Goal: Transaction & Acquisition: Purchase product/service

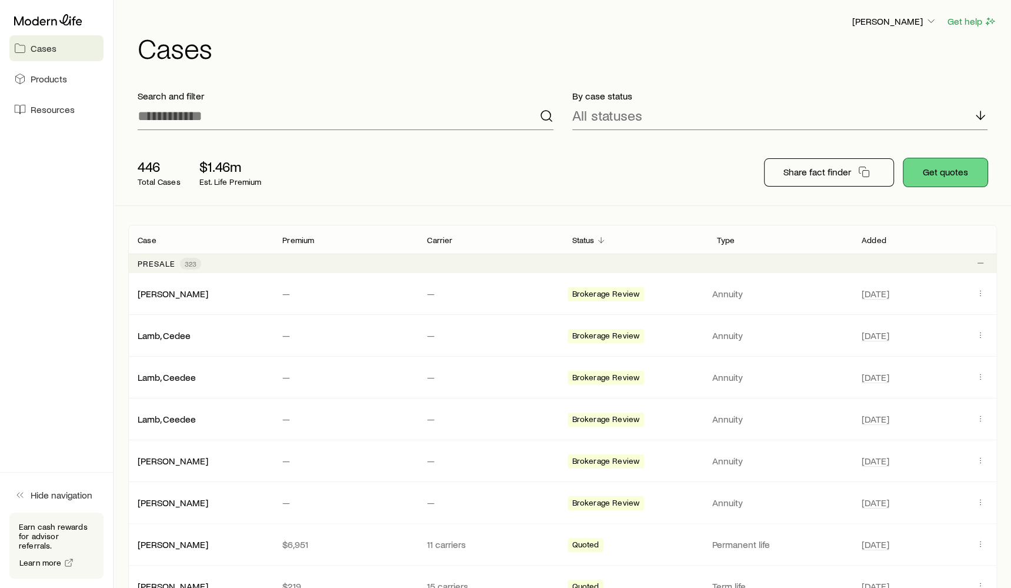
click at [927, 183] on button "Get quotes" at bounding box center [946, 172] width 84 height 28
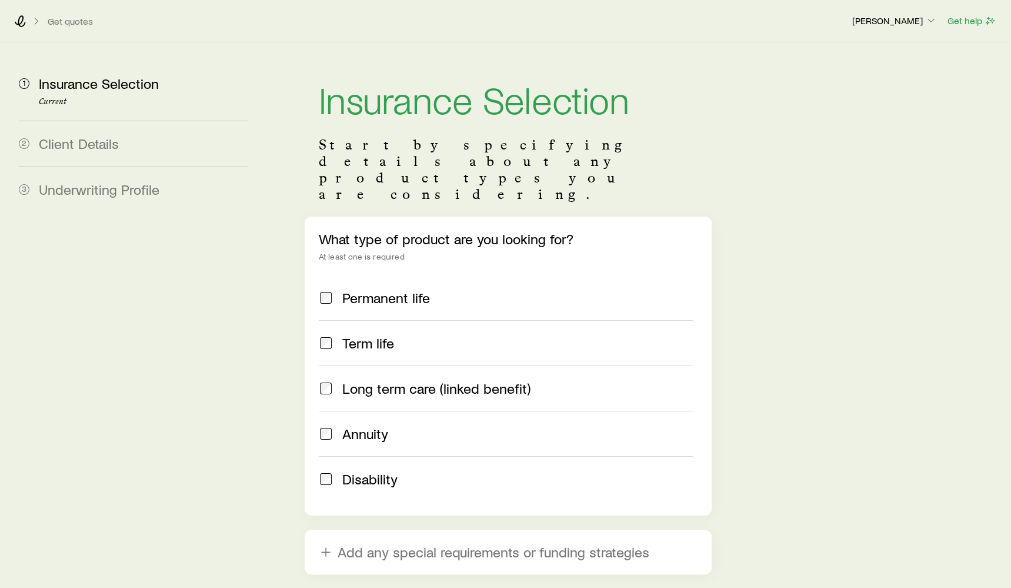
click at [397, 380] on span "Long term care (linked benefit)" at bounding box center [436, 388] width 188 height 16
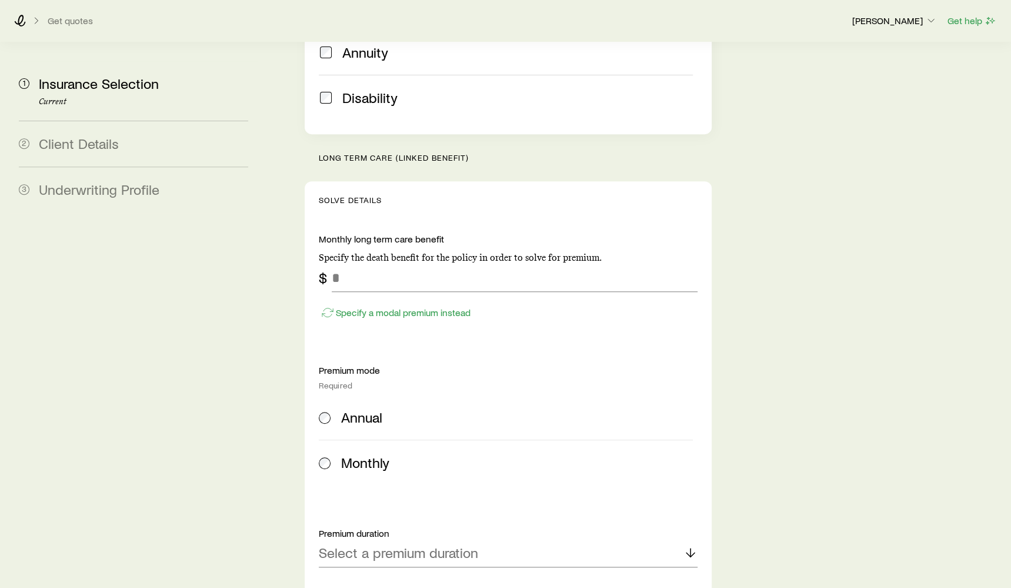
scroll to position [440, 0]
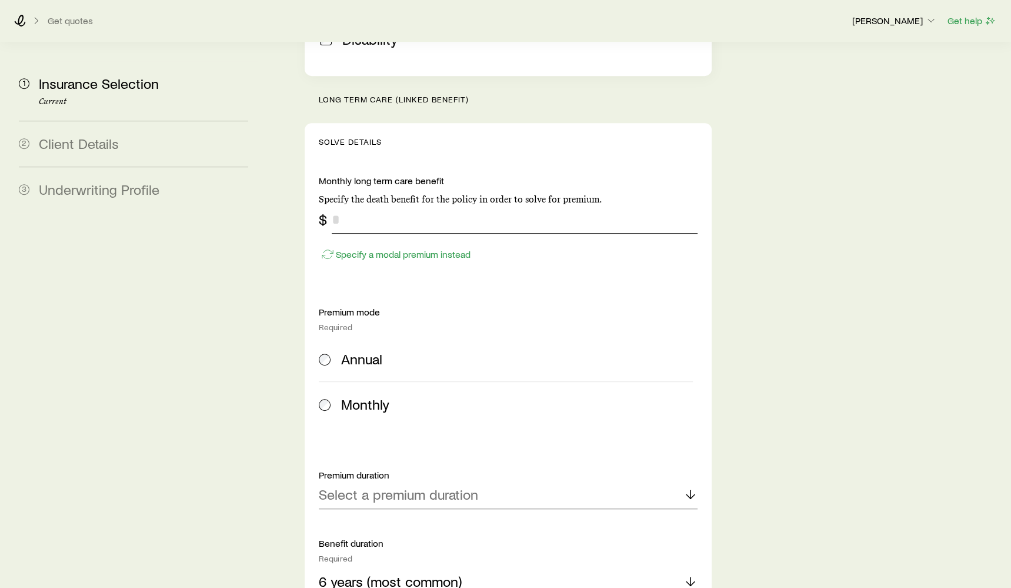
click at [363, 205] on input "tel" at bounding box center [515, 219] width 366 height 28
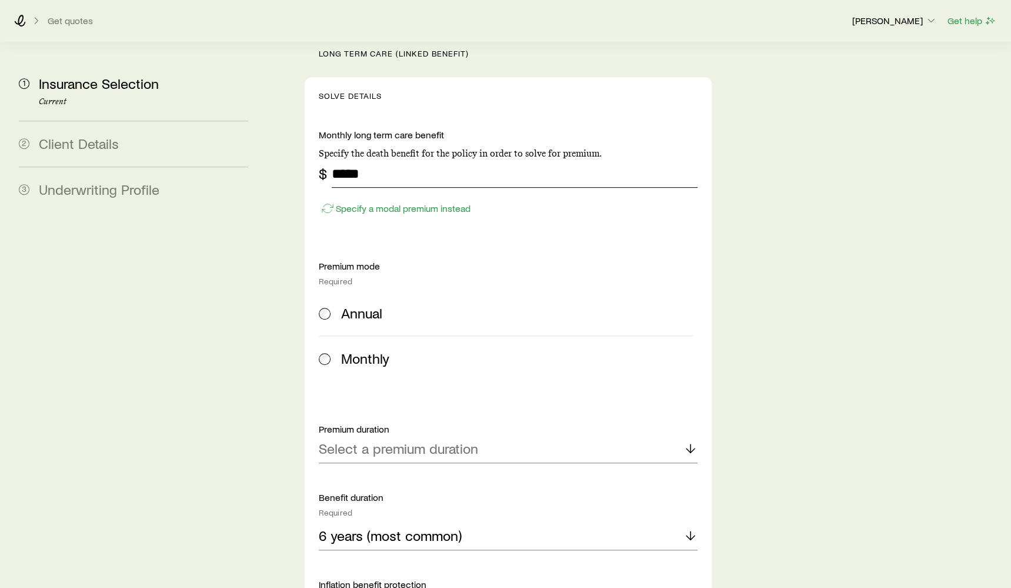
scroll to position [490, 0]
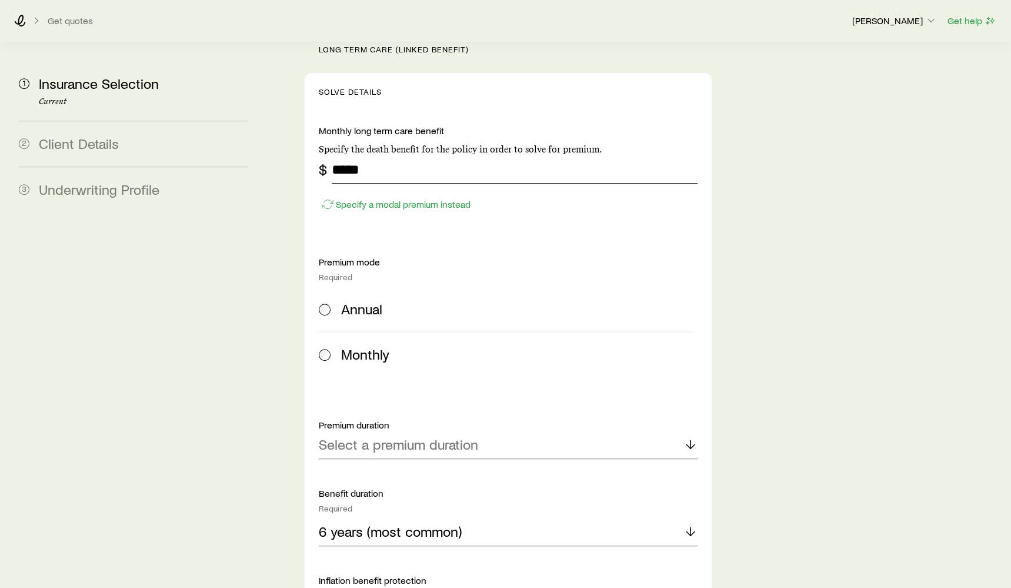
type input "*****"
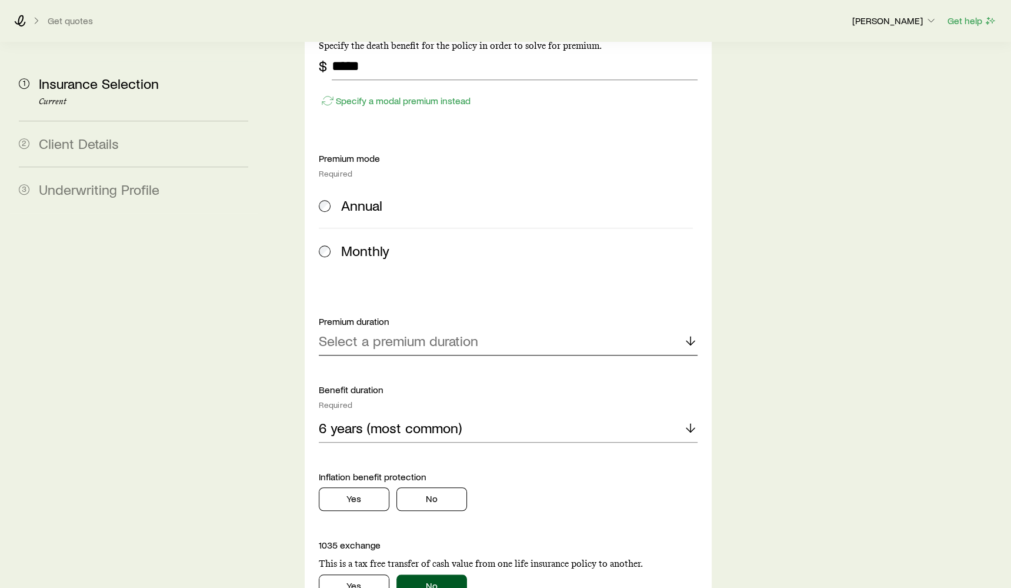
click at [465, 332] on p "Select a premium duration" at bounding box center [398, 340] width 159 height 16
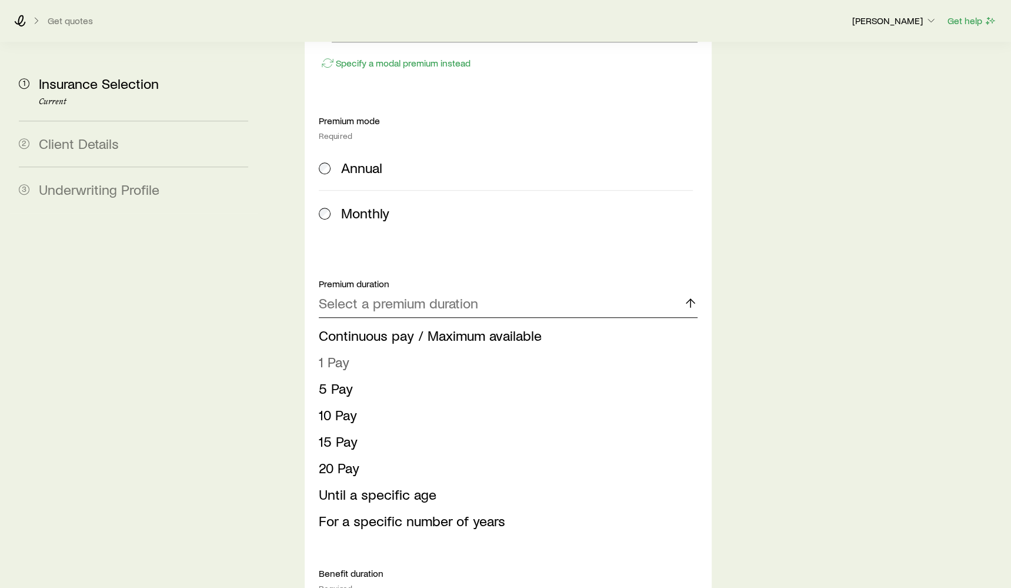
scroll to position [645, 0]
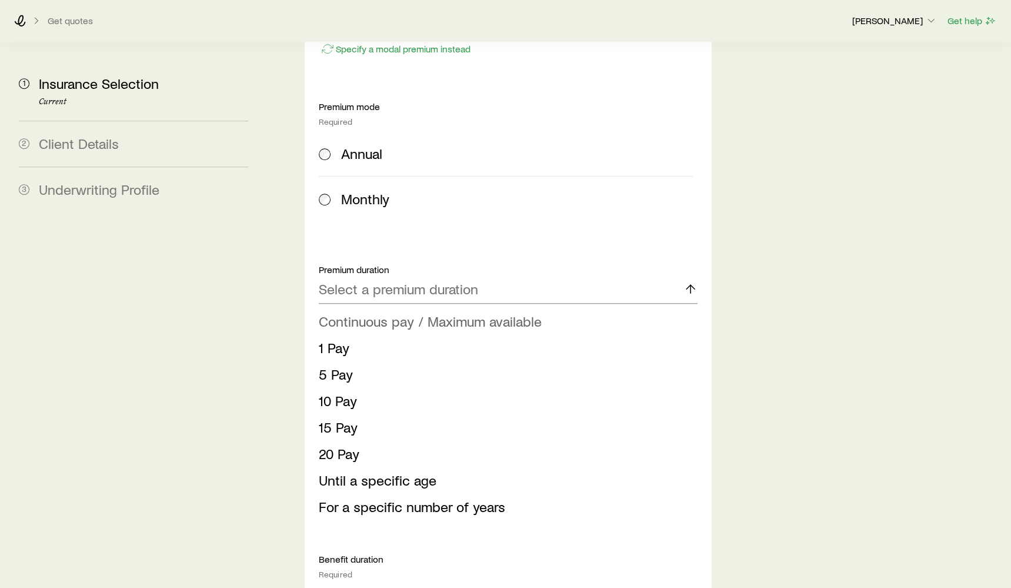
click at [397, 312] on span "Continuous pay / Maximum available" at bounding box center [430, 320] width 223 height 17
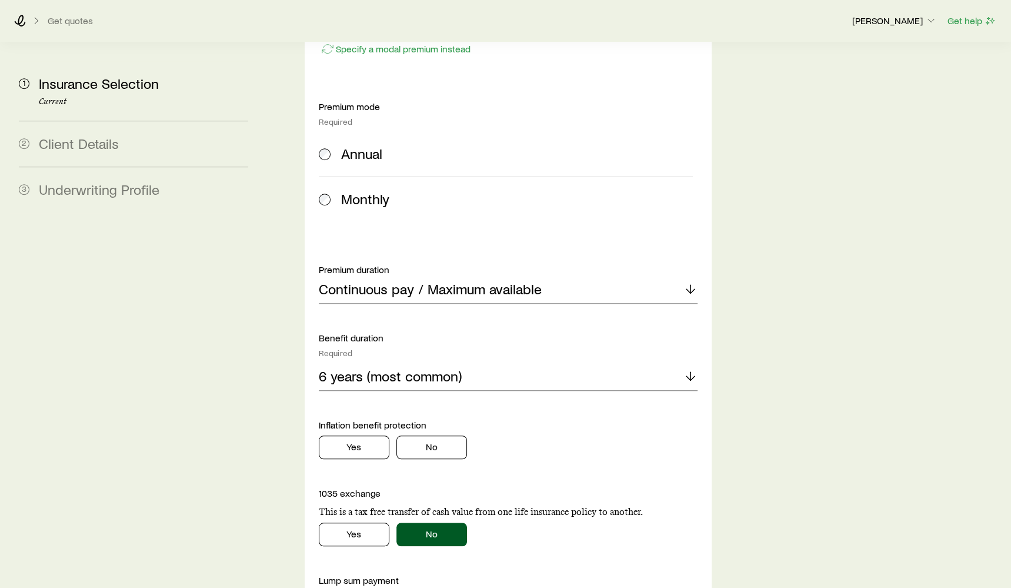
scroll to position [747, 0]
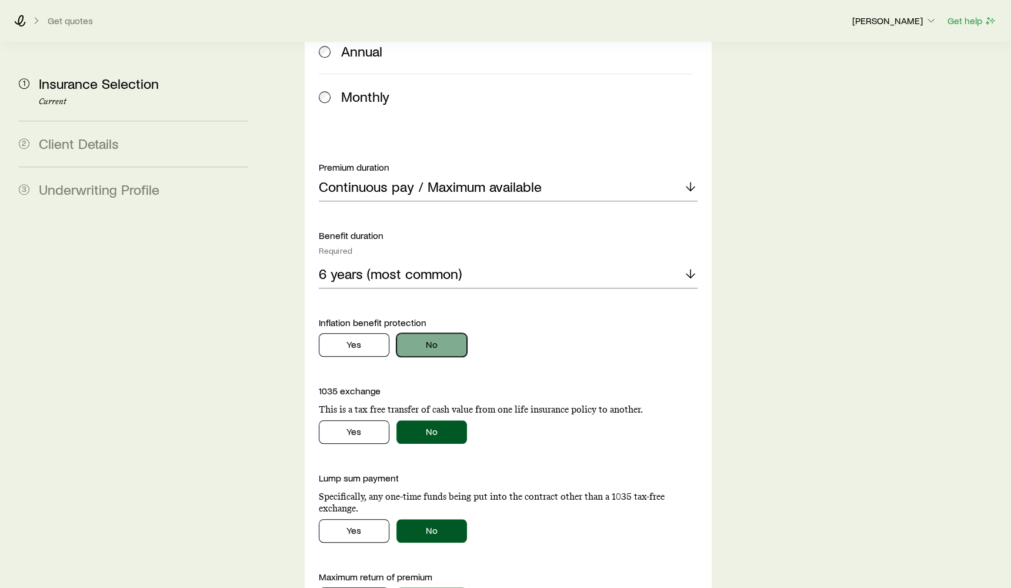
click at [425, 333] on button "No" at bounding box center [432, 345] width 71 height 24
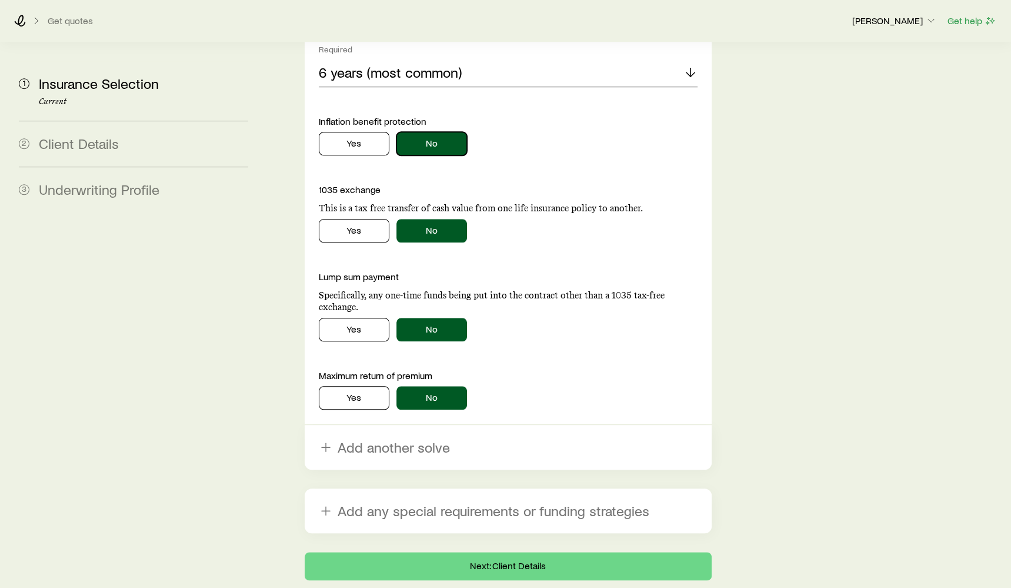
scroll to position [973, 0]
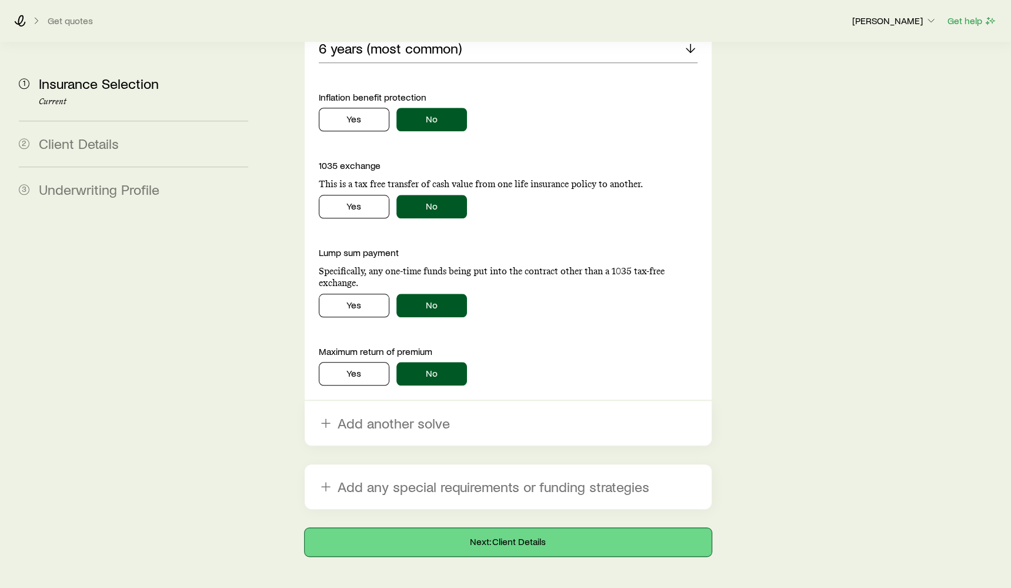
click at [511, 528] on button "Next: Client Details" at bounding box center [508, 542] width 407 height 28
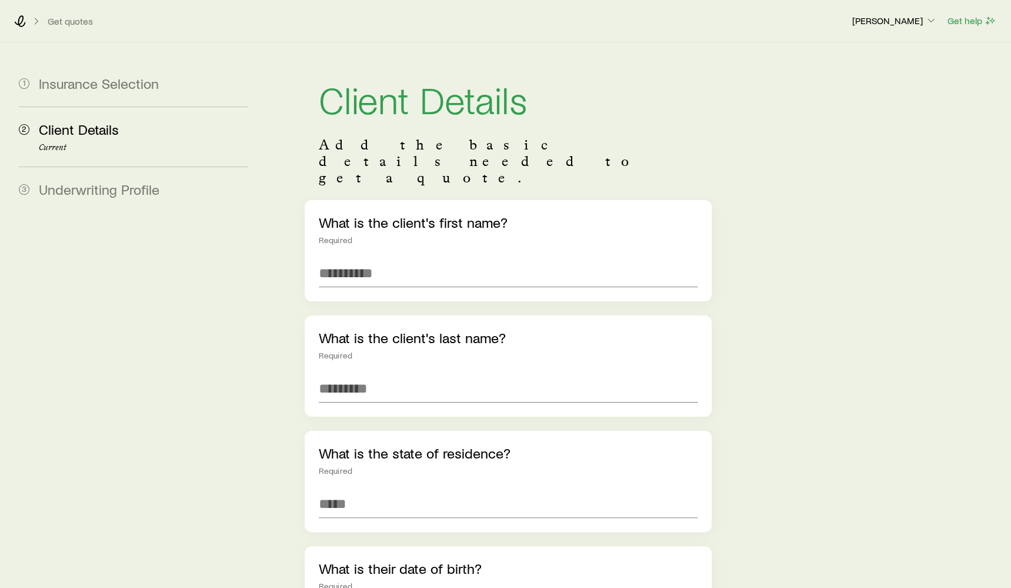
click at [415, 224] on div "What is the client's first name? Required" at bounding box center [508, 250] width 407 height 101
click at [412, 259] on input "text" at bounding box center [508, 273] width 379 height 28
type input "******"
type input "*****"
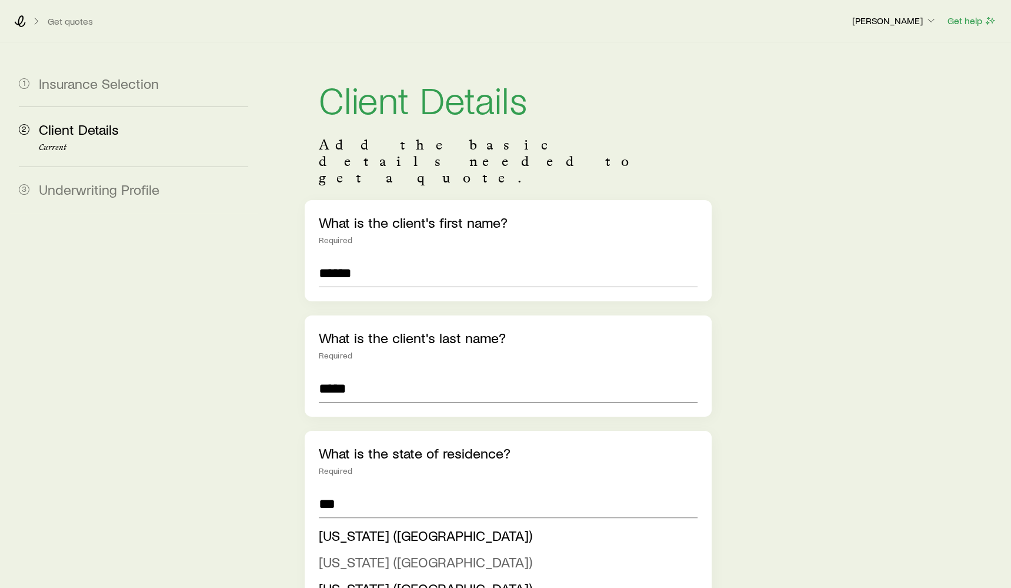
click at [334, 553] on span "[US_STATE] ([GEOGRAPHIC_DATA])" at bounding box center [426, 561] width 214 height 17
type input "**********"
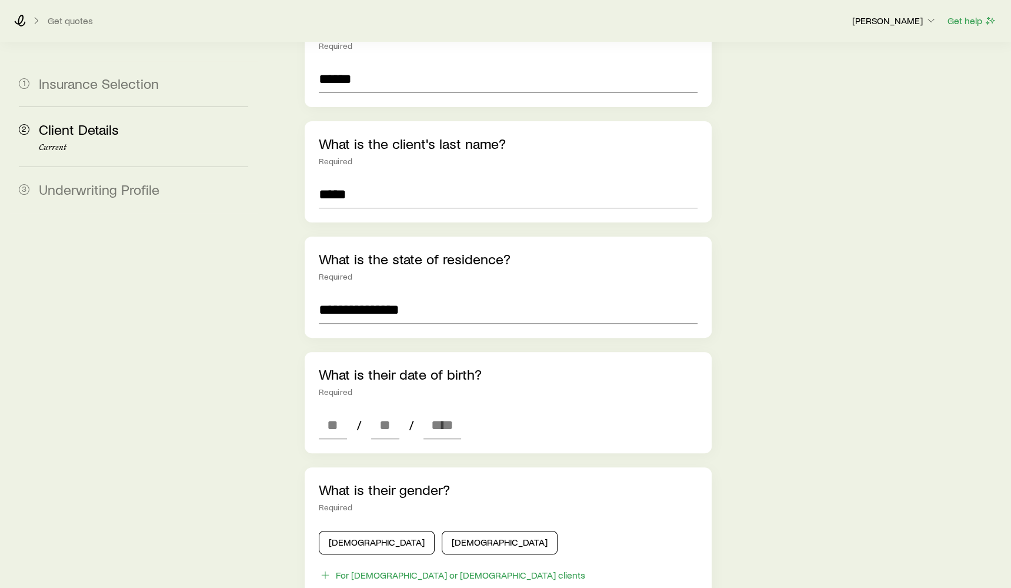
scroll to position [246, 0]
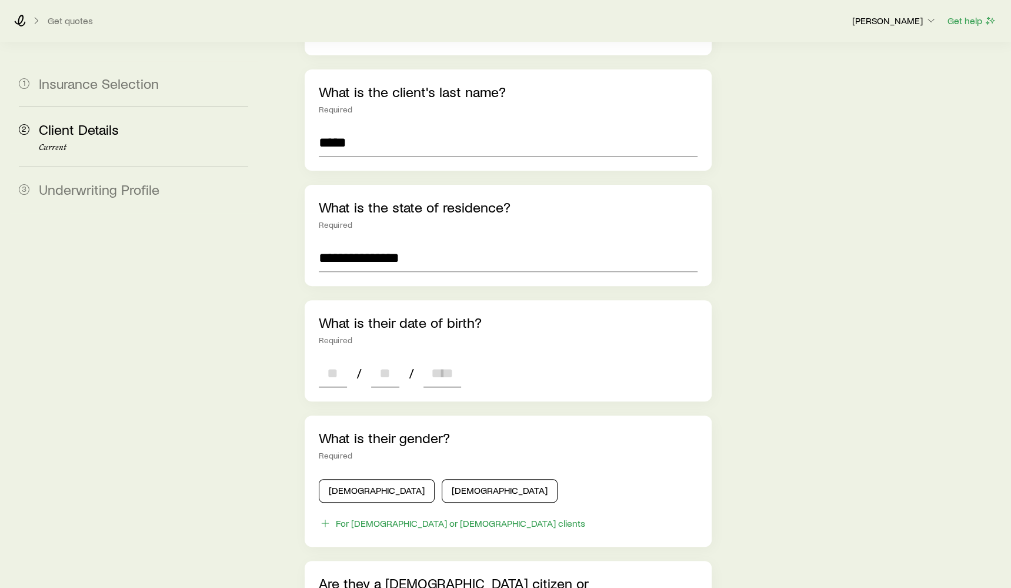
click at [341, 359] on input at bounding box center [333, 373] width 28 height 28
type input "**"
type input "****"
type input "*"
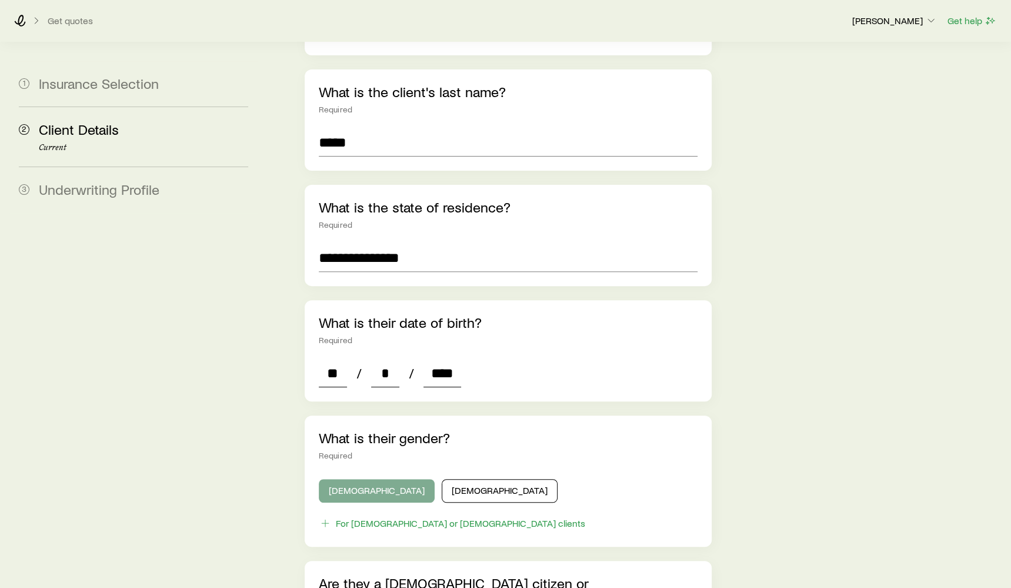
type input "****"
click at [351, 479] on button "[DEMOGRAPHIC_DATA]" at bounding box center [377, 491] width 116 height 24
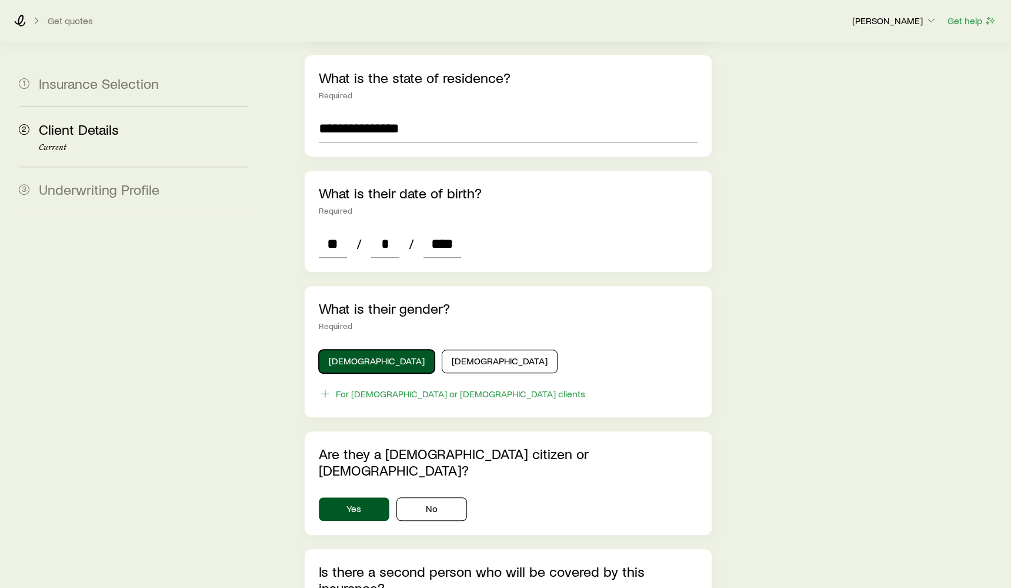
scroll to position [646, 0]
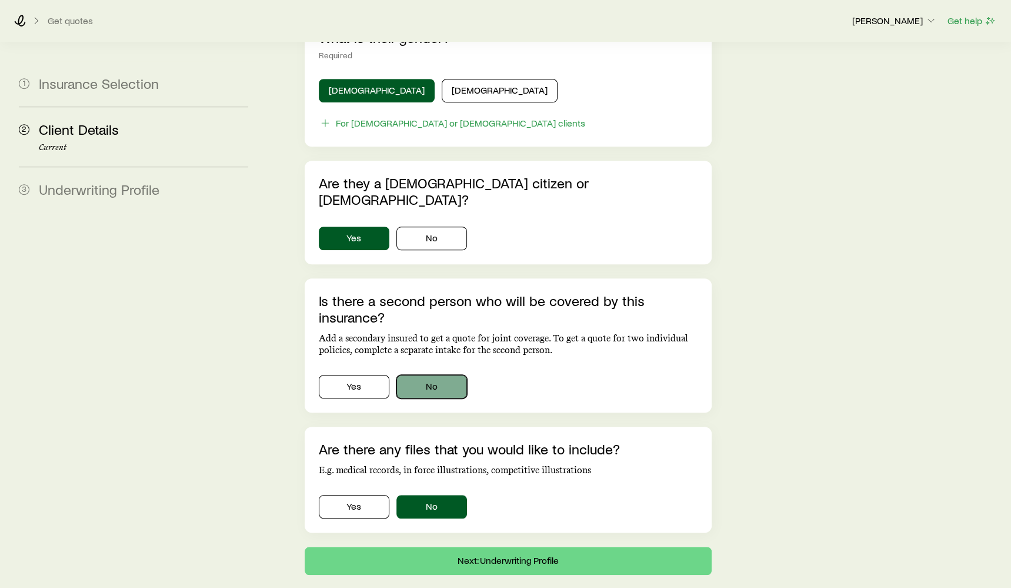
click at [418, 375] on button "No" at bounding box center [432, 387] width 71 height 24
click at [462, 547] on button "Next: Underwriting Profile" at bounding box center [508, 561] width 407 height 28
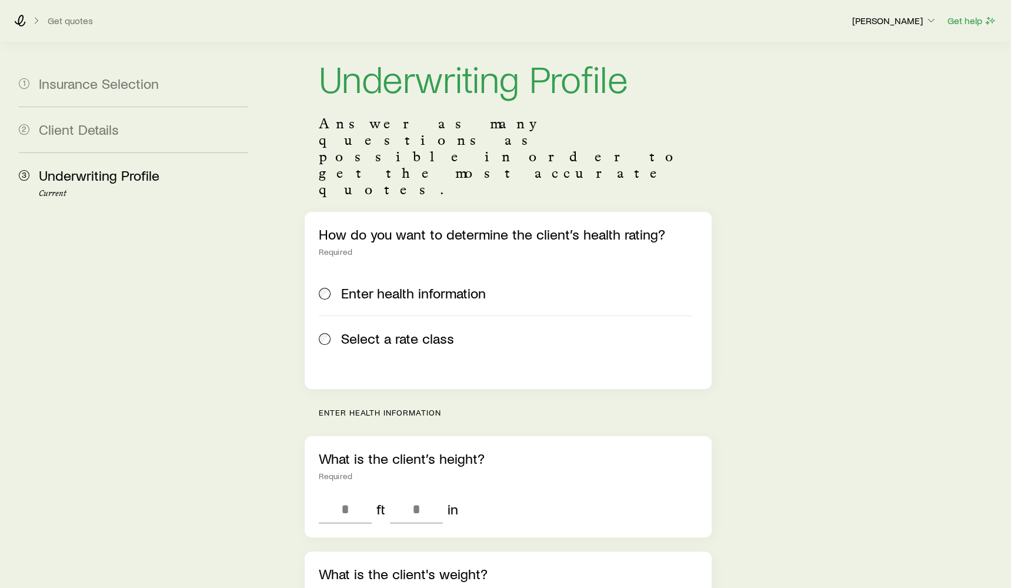
scroll to position [24, 0]
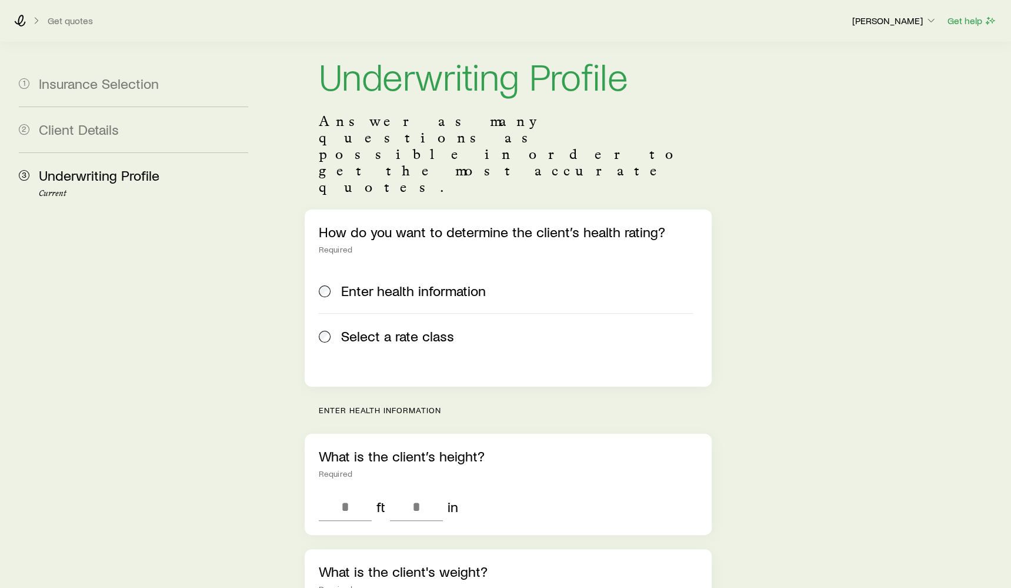
click at [366, 328] on span "Select a rate class" at bounding box center [397, 336] width 113 height 16
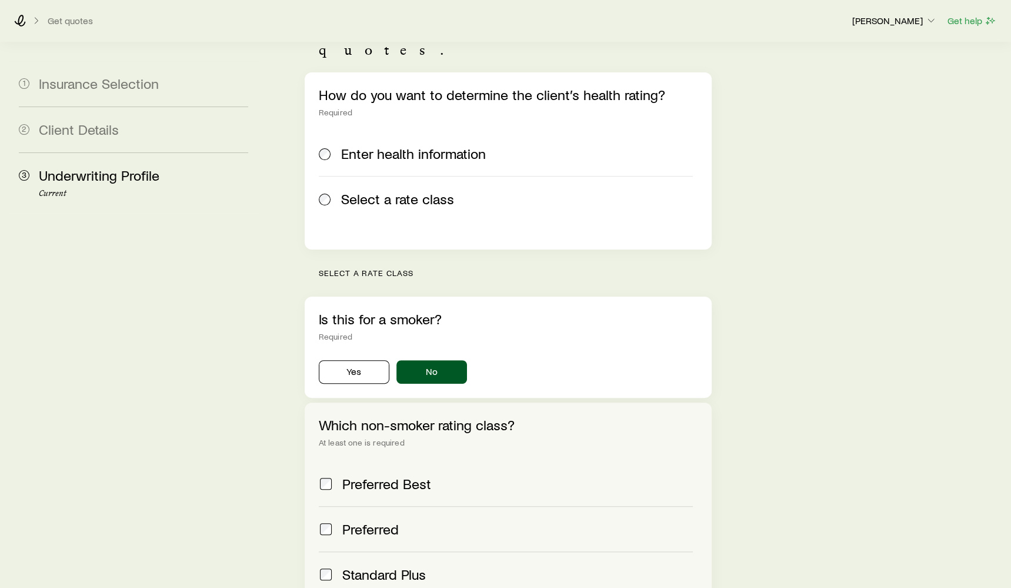
scroll to position [319, 0]
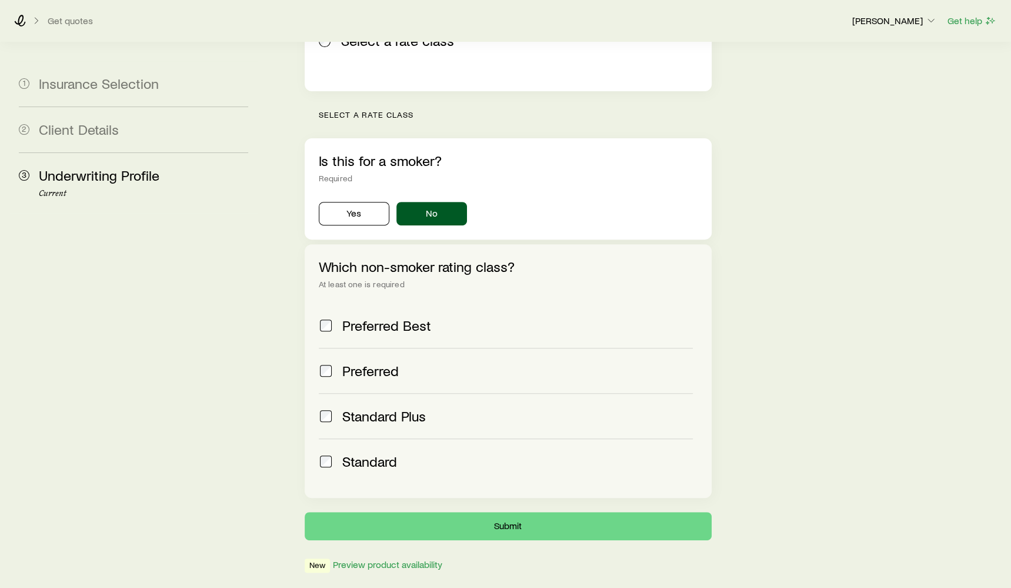
click at [470, 453] on div "Standard" at bounding box center [517, 461] width 351 height 16
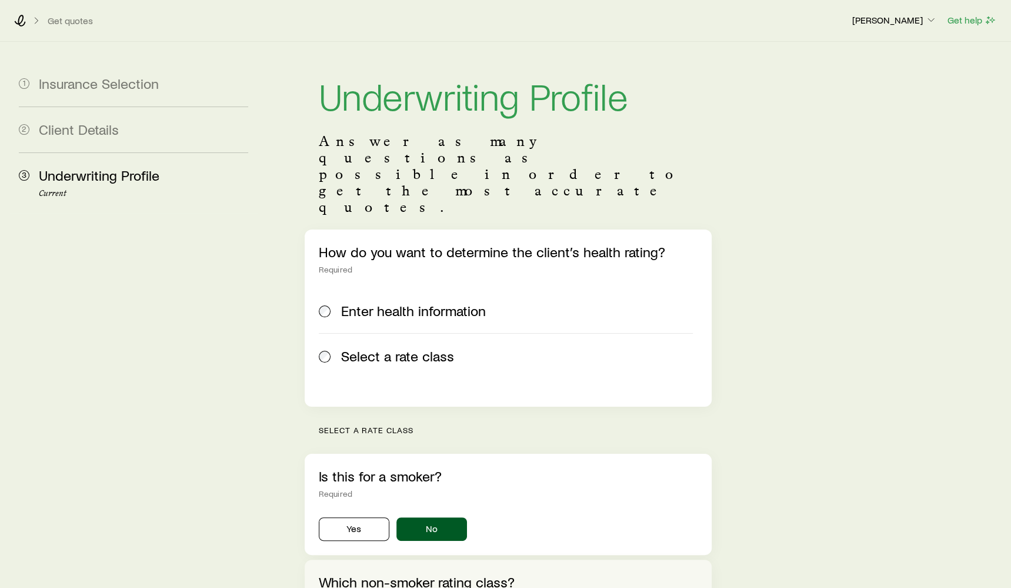
scroll to position [0, 0]
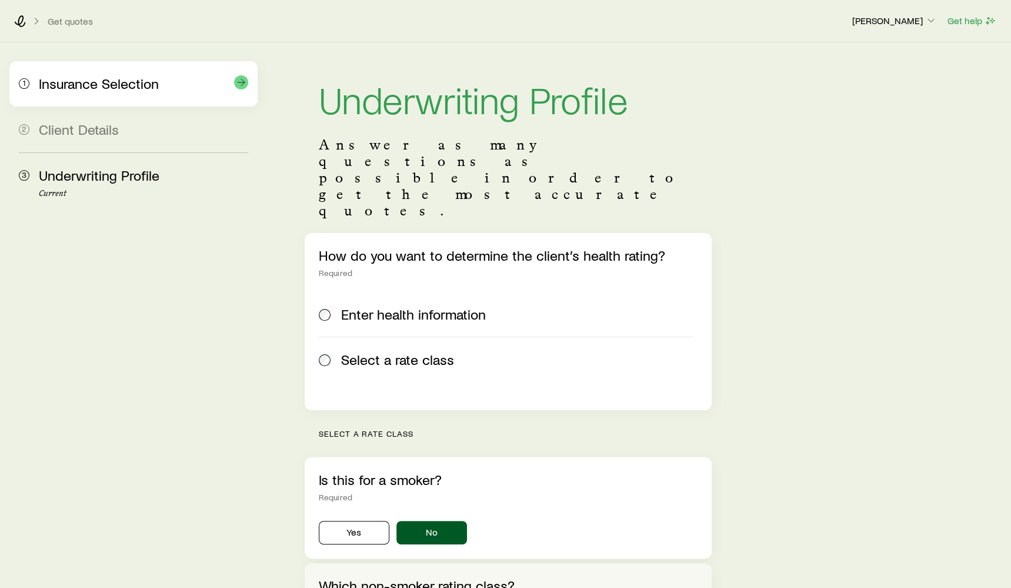
click at [140, 96] on div "1 Insurance Selection" at bounding box center [133, 83] width 229 height 45
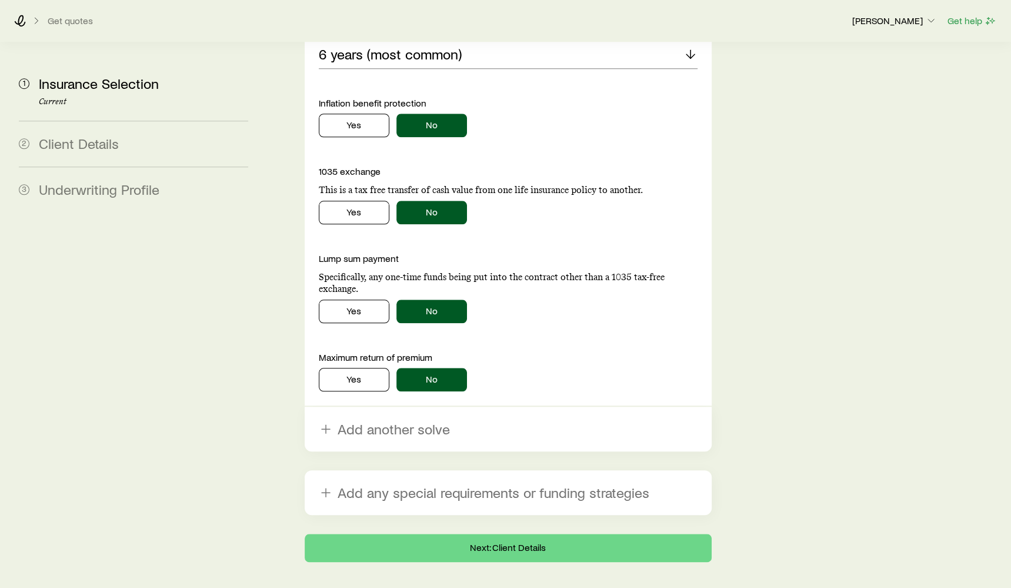
scroll to position [973, 0]
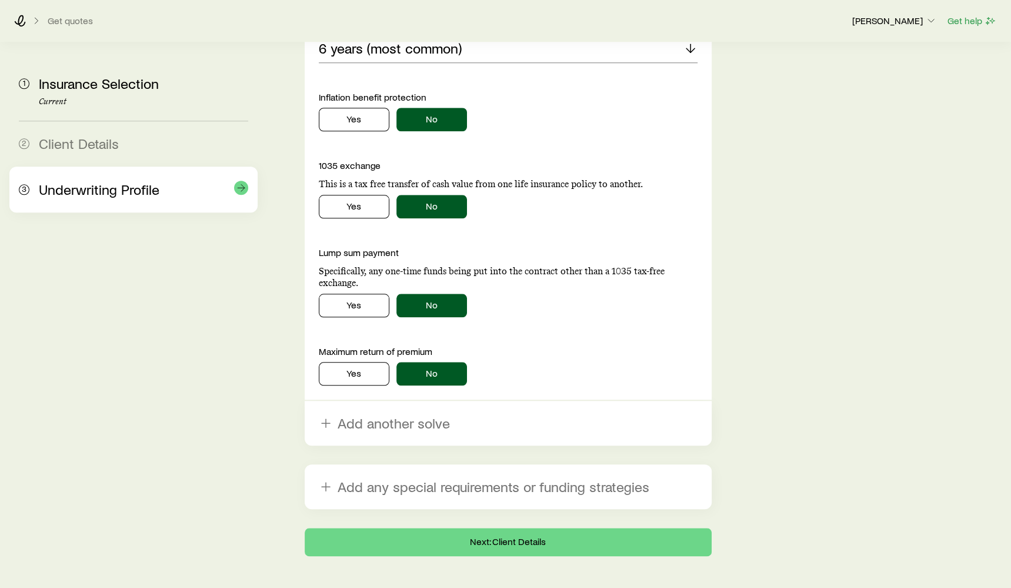
click at [170, 187] on div "Underwriting Profile" at bounding box center [143, 189] width 209 height 17
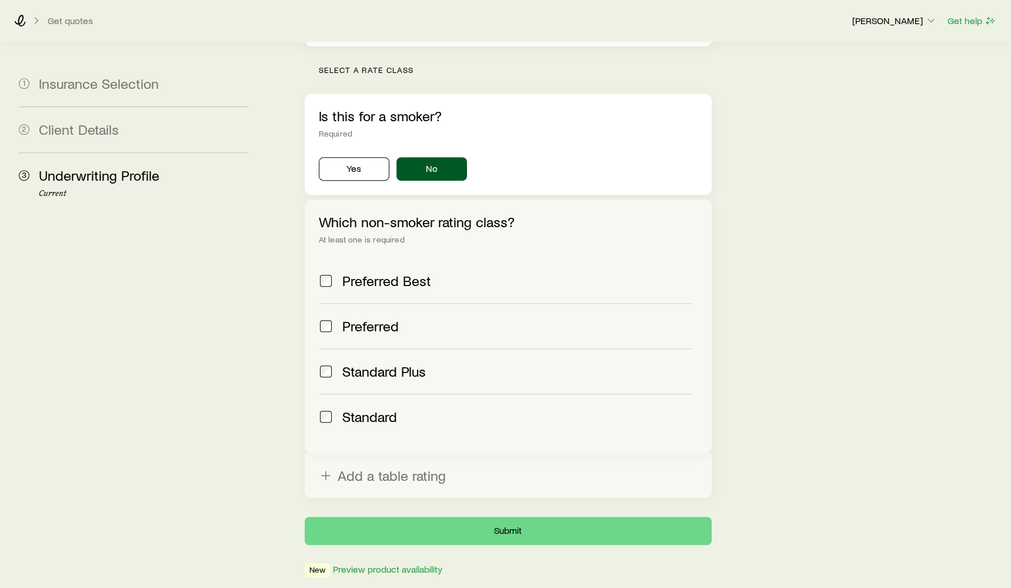
scroll to position [368, 0]
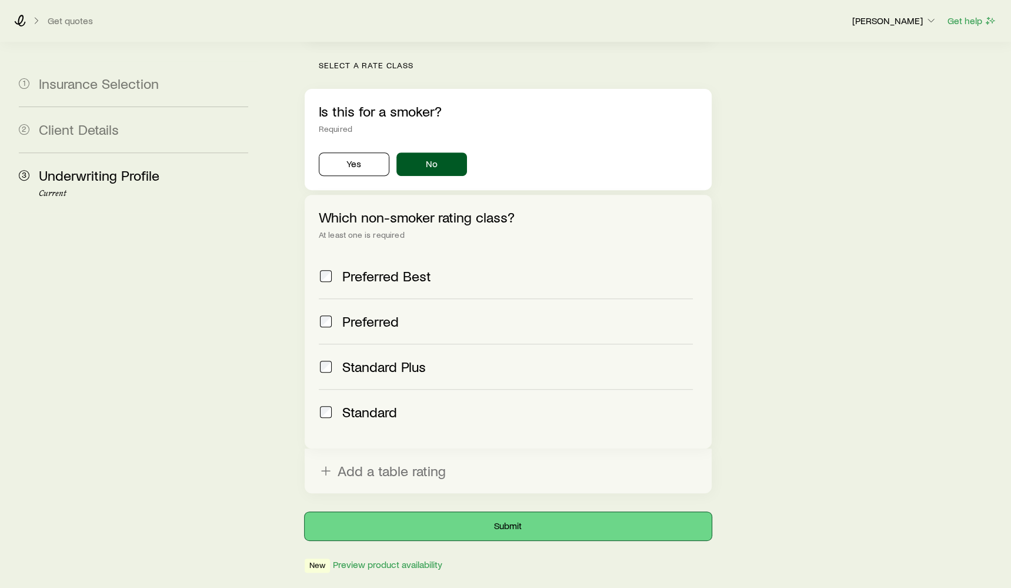
click at [513, 512] on button "Submit" at bounding box center [508, 526] width 407 height 28
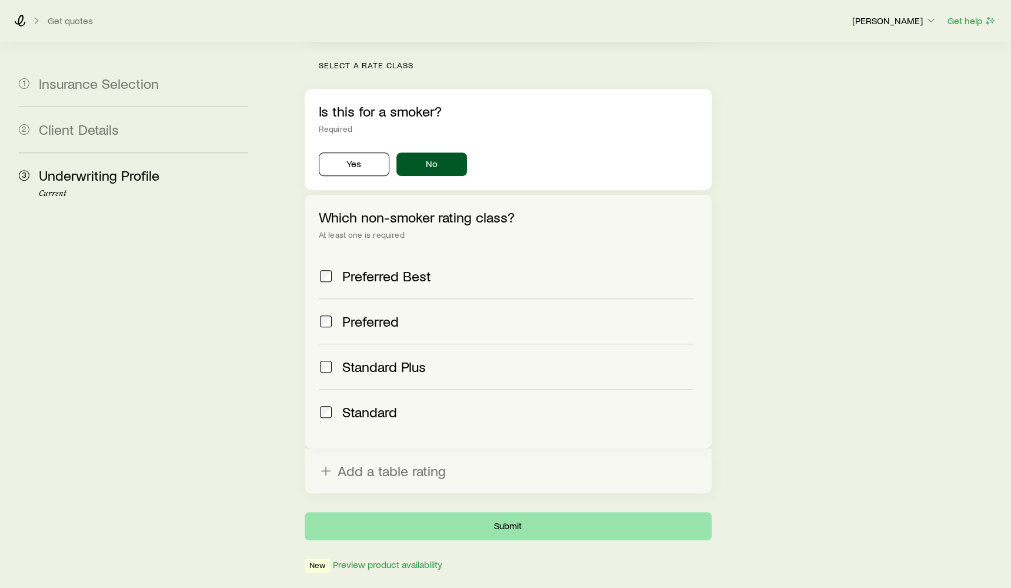
scroll to position [0, 0]
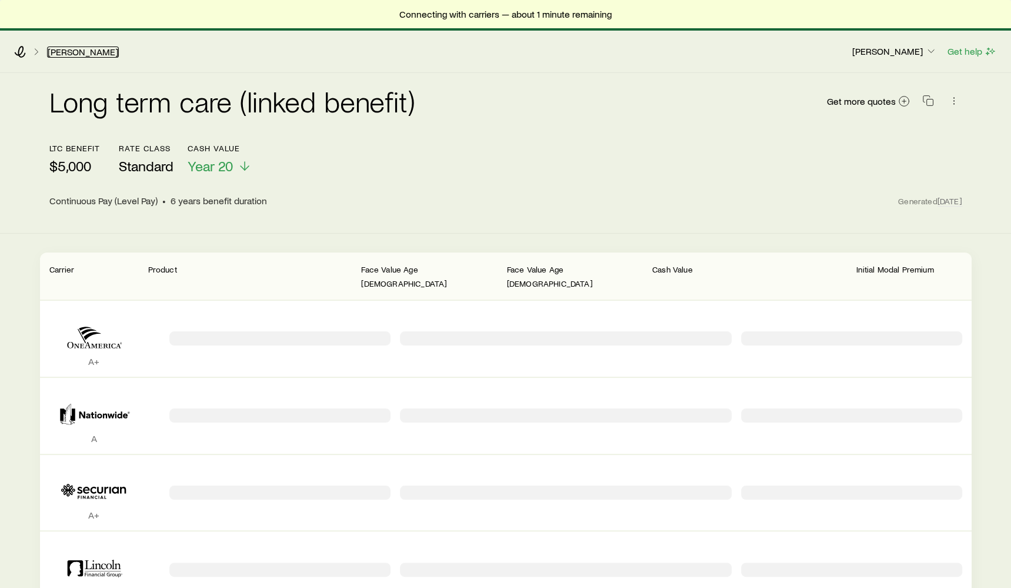
click at [69, 55] on link "[PERSON_NAME]" at bounding box center [83, 51] width 72 height 11
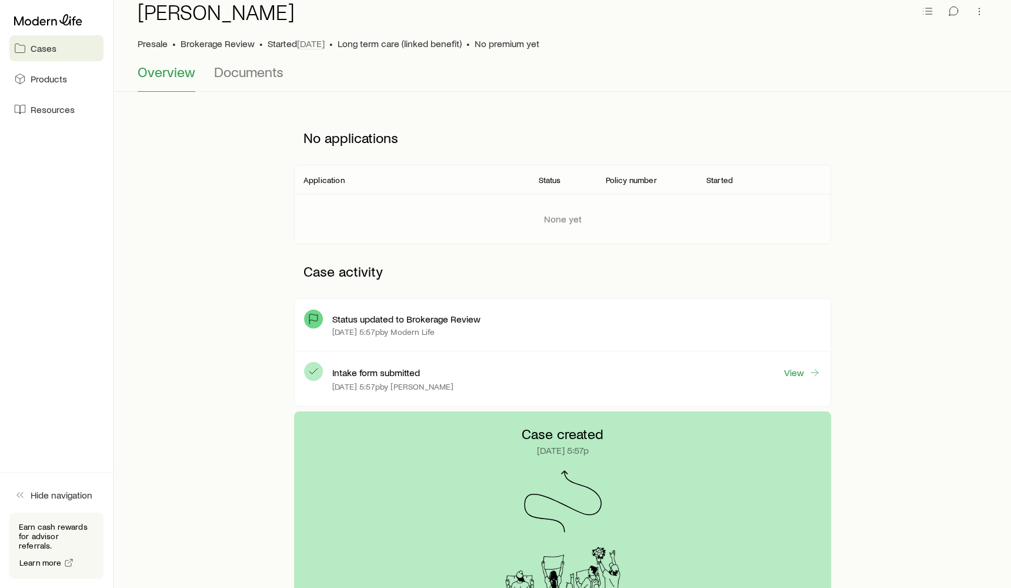
scroll to position [59, 0]
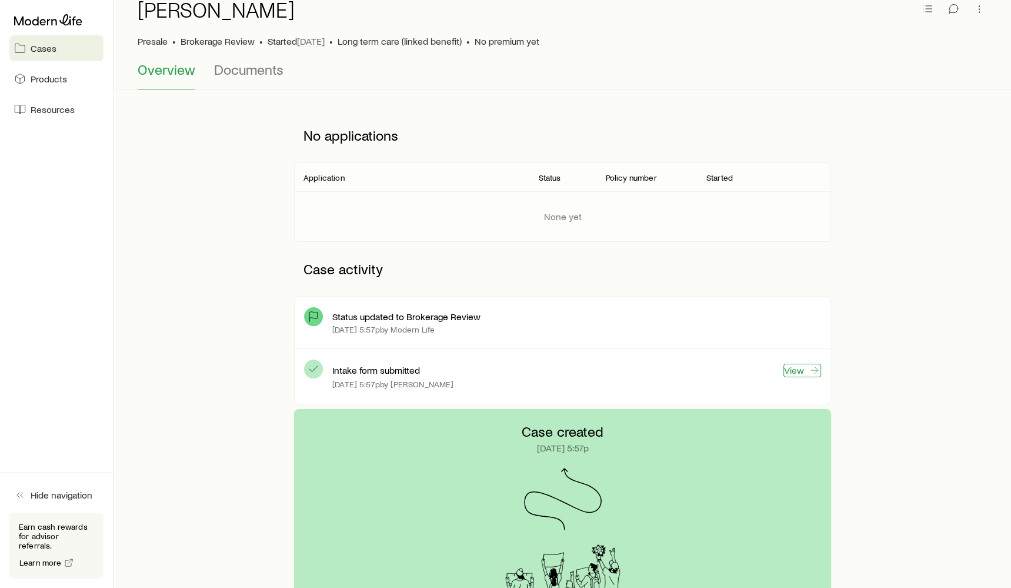
click at [791, 374] on link "View" at bounding box center [803, 371] width 38 height 14
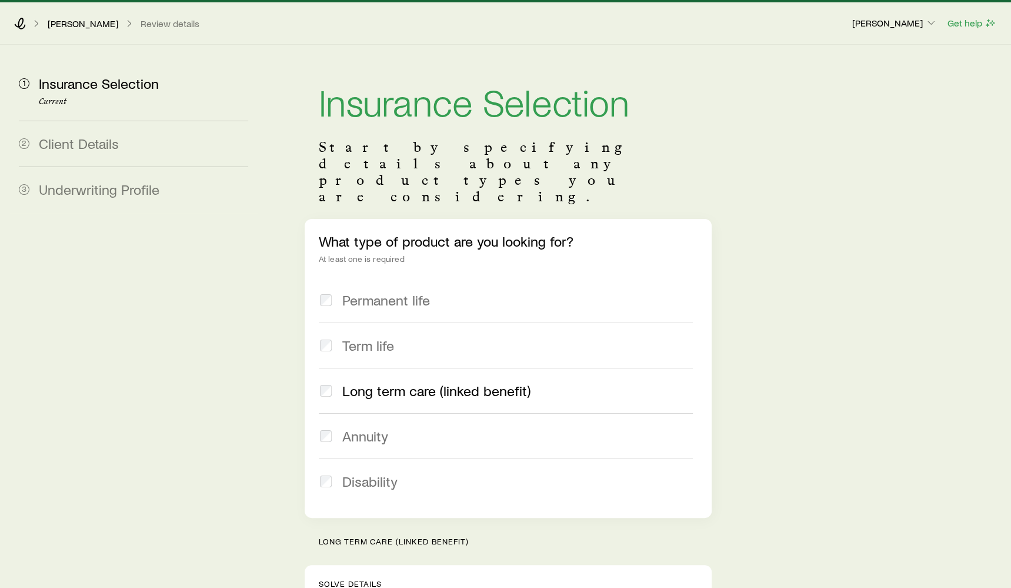
click at [56, 16] on div "Bling, [PERSON_NAME] Review details [PERSON_NAME] Get help" at bounding box center [505, 23] width 1011 height 42
click at [56, 22] on link "[PERSON_NAME]" at bounding box center [83, 23] width 72 height 11
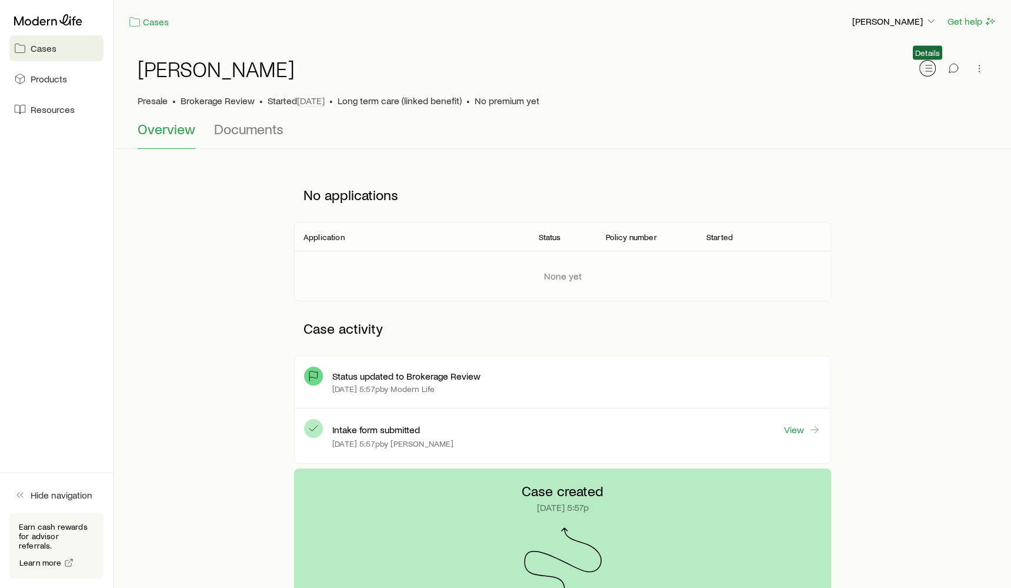
click at [920, 68] on button "button" at bounding box center [928, 68] width 16 height 16
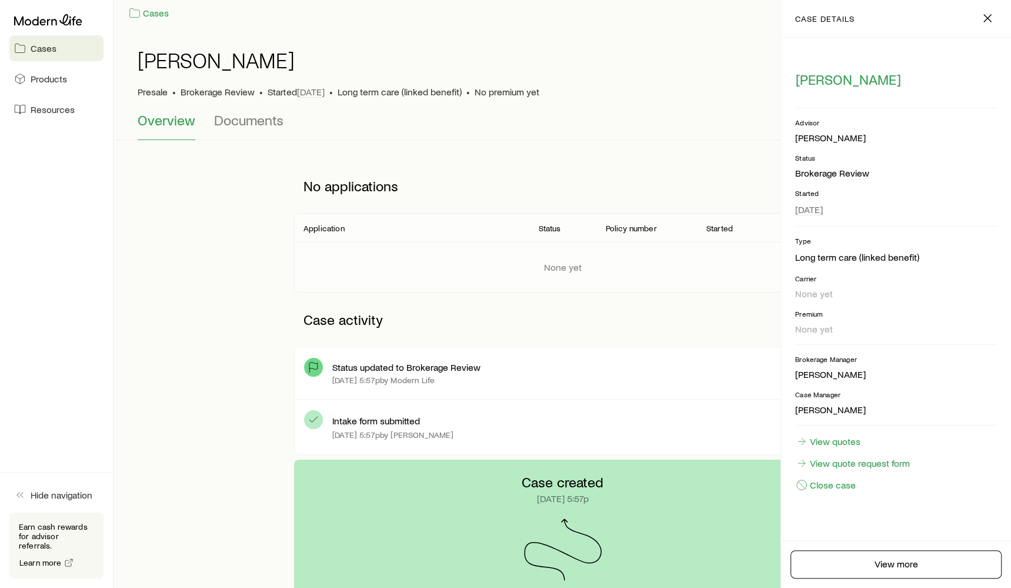
scroll to position [9, 0]
click at [854, 441] on link "View quotes" at bounding box center [829, 441] width 66 height 13
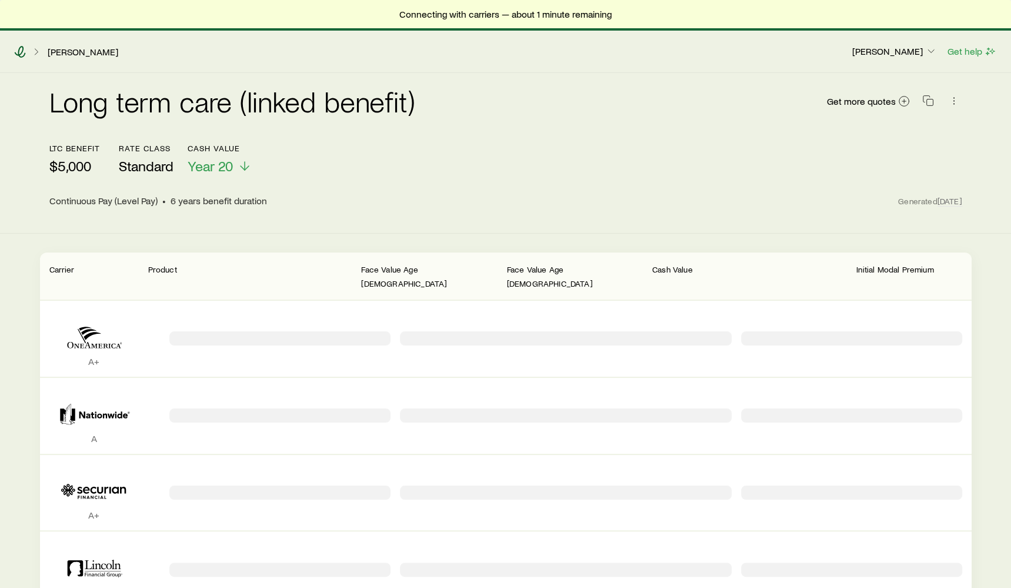
click at [22, 49] on icon at bounding box center [20, 52] width 12 height 12
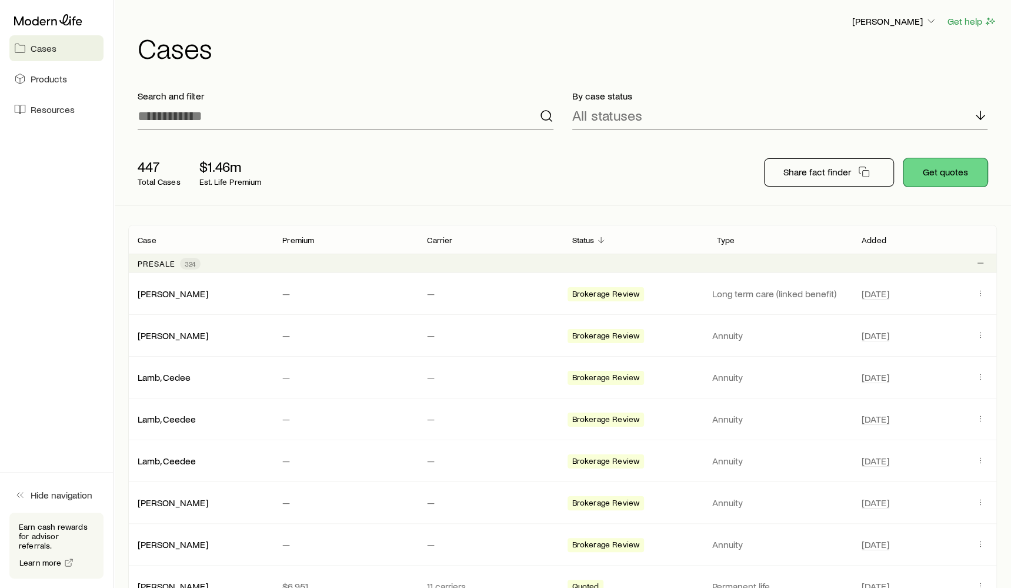
click at [911, 165] on button "Get quotes" at bounding box center [946, 172] width 84 height 28
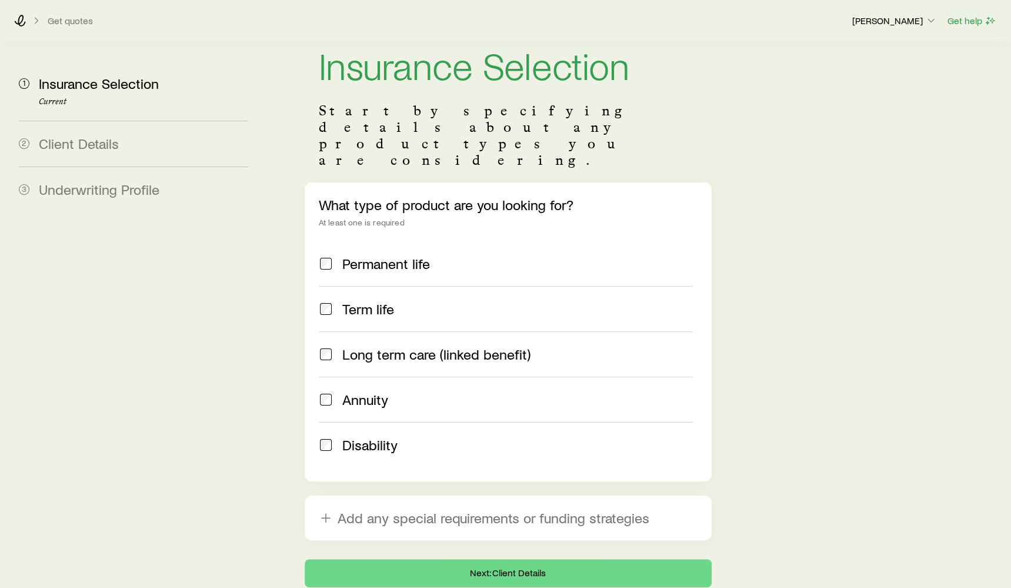
scroll to position [39, 0]
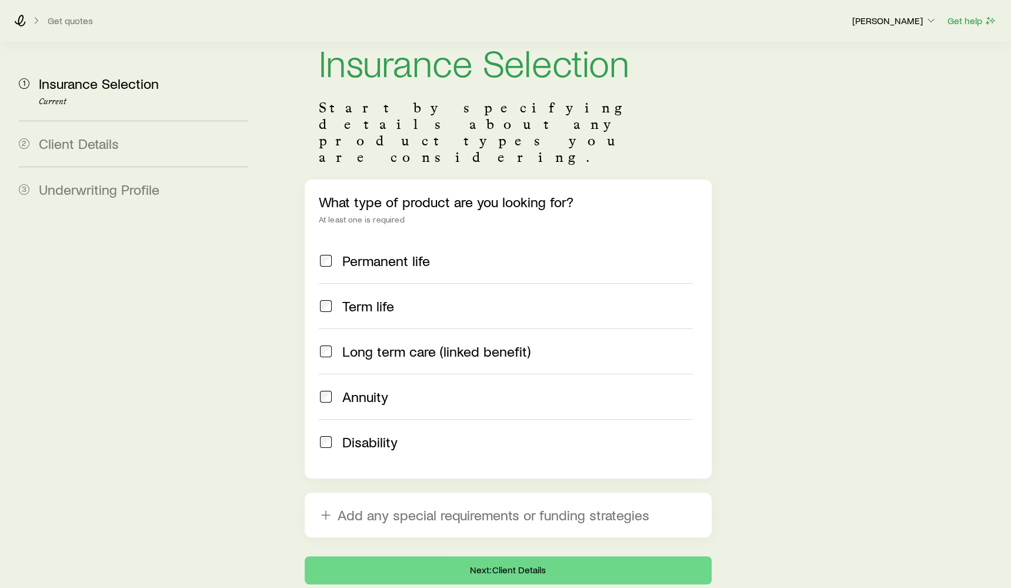
click at [22, 12] on div "Get quotes [PERSON_NAME] Get help" at bounding box center [505, 20] width 1011 height 42
click at [20, 15] on icon at bounding box center [20, 21] width 12 height 12
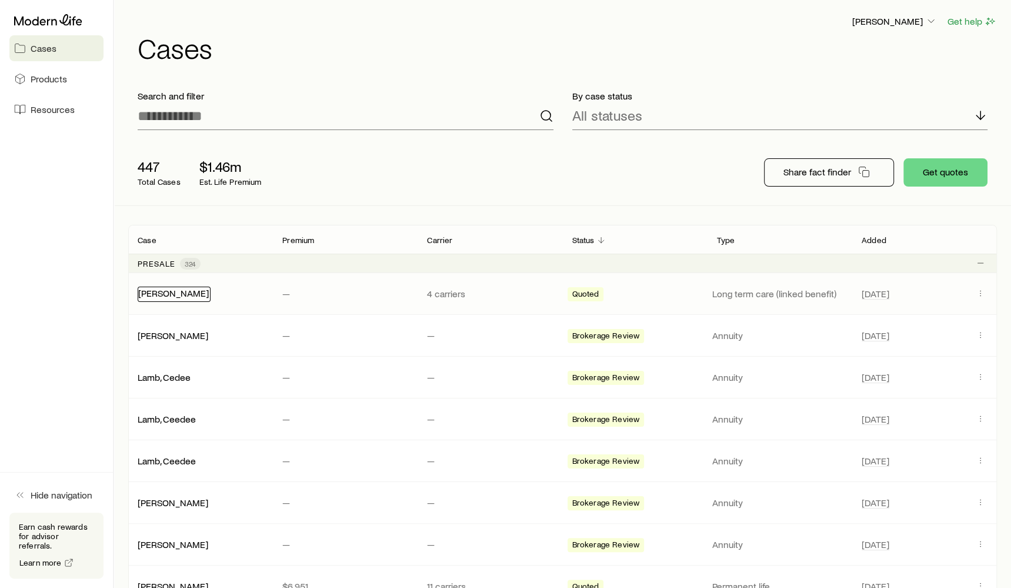
click at [168, 295] on link "[PERSON_NAME]" at bounding box center [173, 292] width 71 height 11
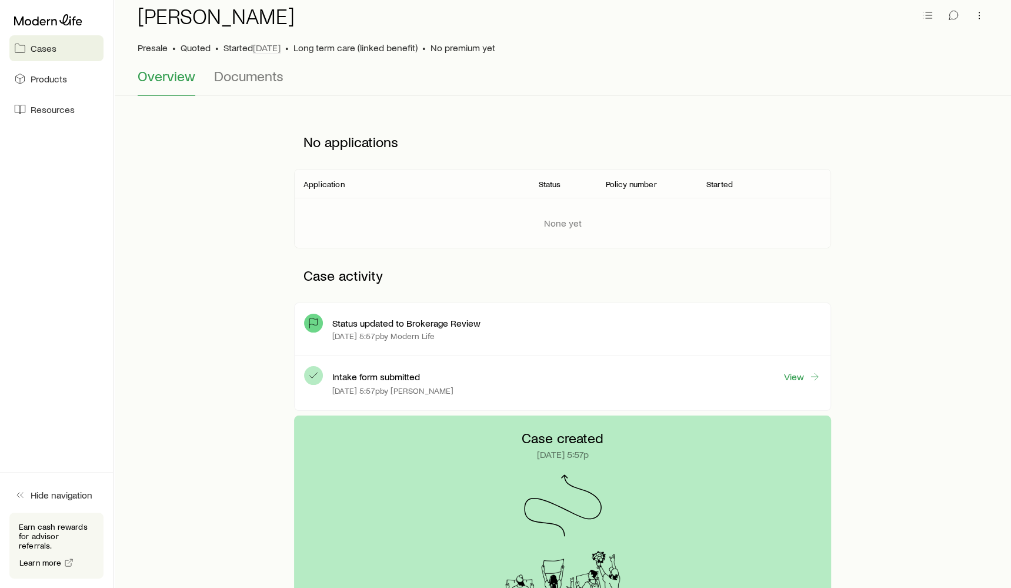
scroll to position [40, 0]
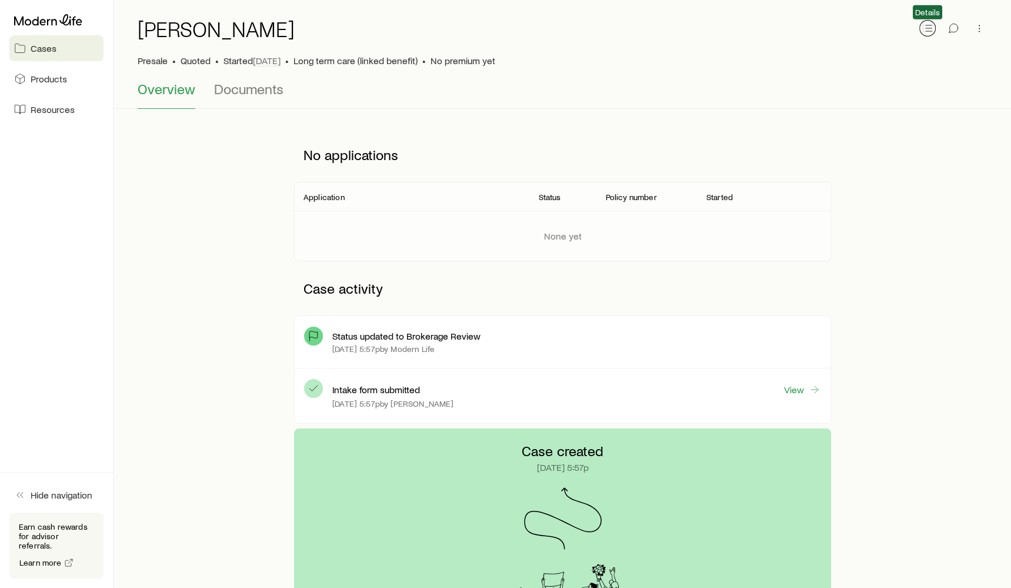
click at [930, 26] on icon "button" at bounding box center [928, 28] width 12 height 12
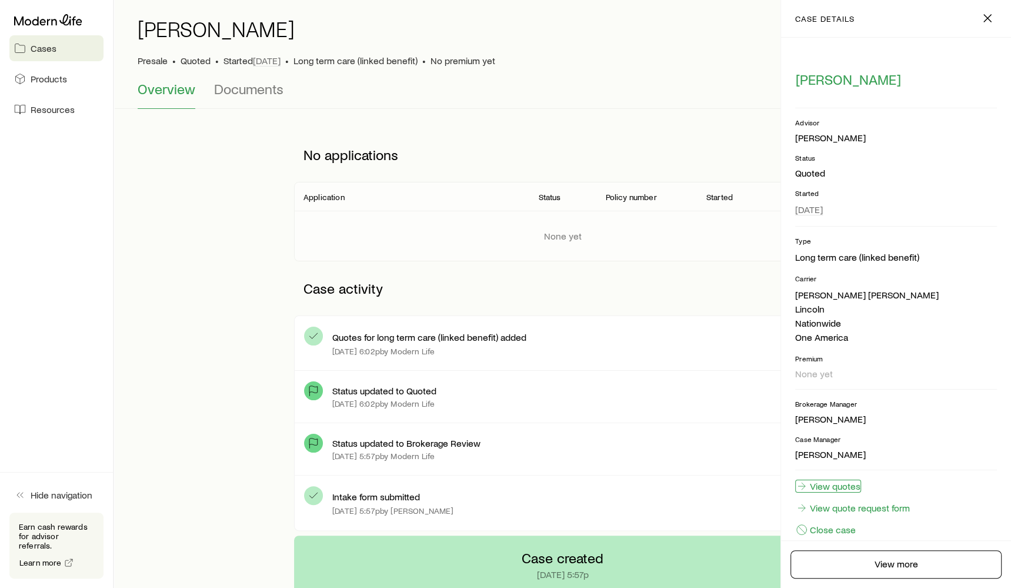
click at [824, 483] on link "View quotes" at bounding box center [829, 486] width 66 height 13
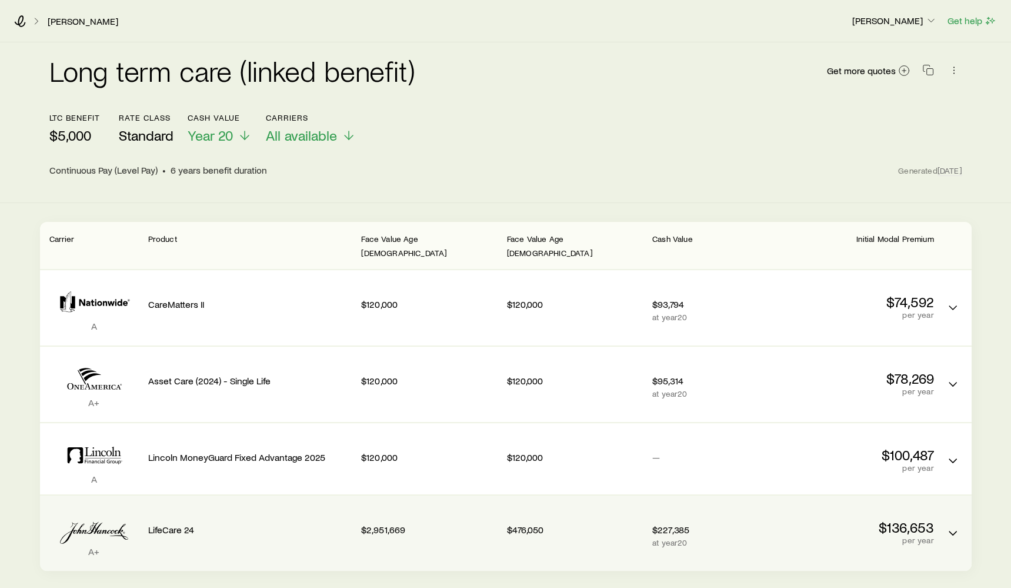
click at [414, 505] on div "$2,951,669" at bounding box center [429, 527] width 136 height 45
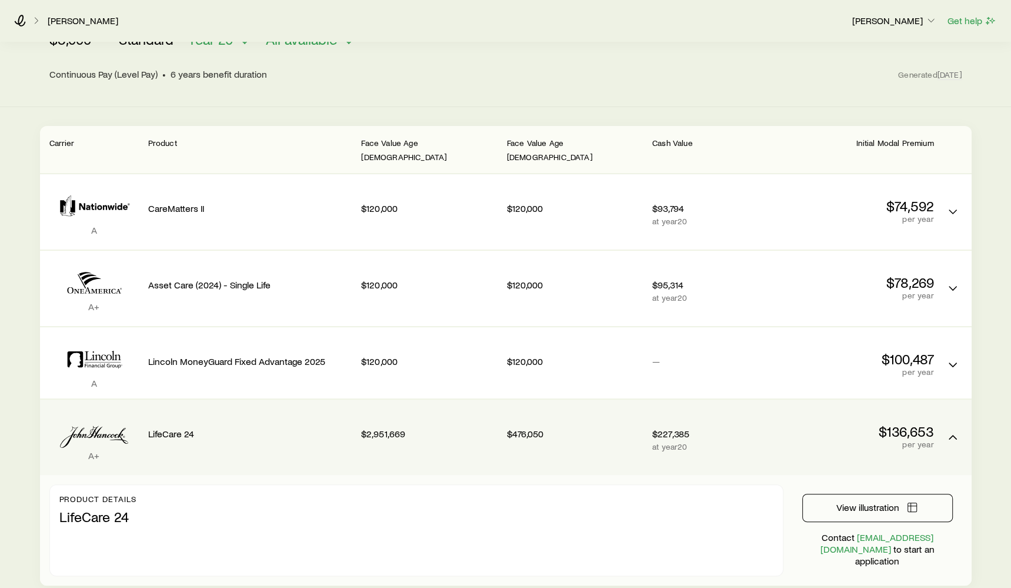
scroll to position [78, 0]
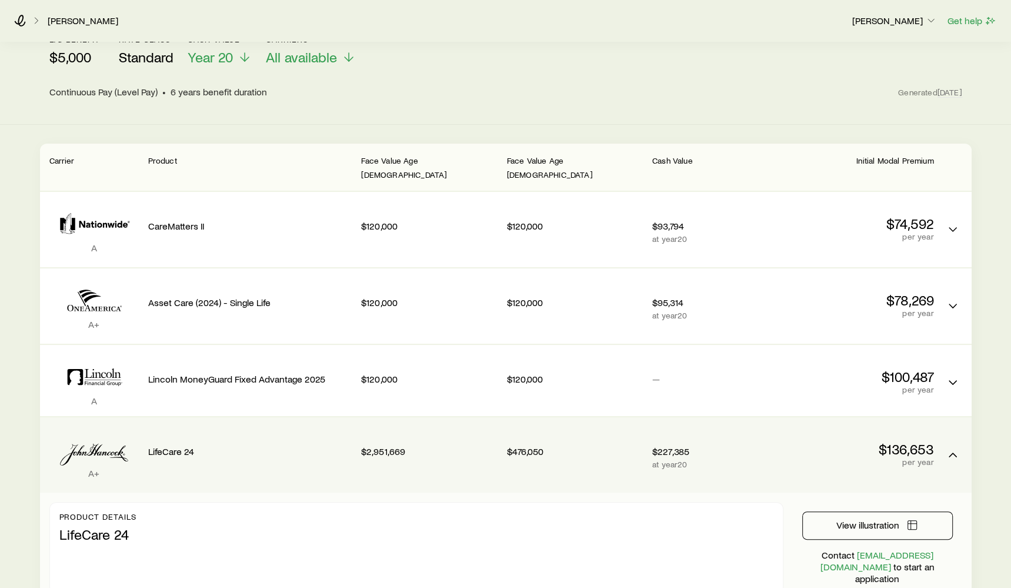
click at [332, 454] on div "LifeCare 24" at bounding box center [250, 449] width 204 height 45
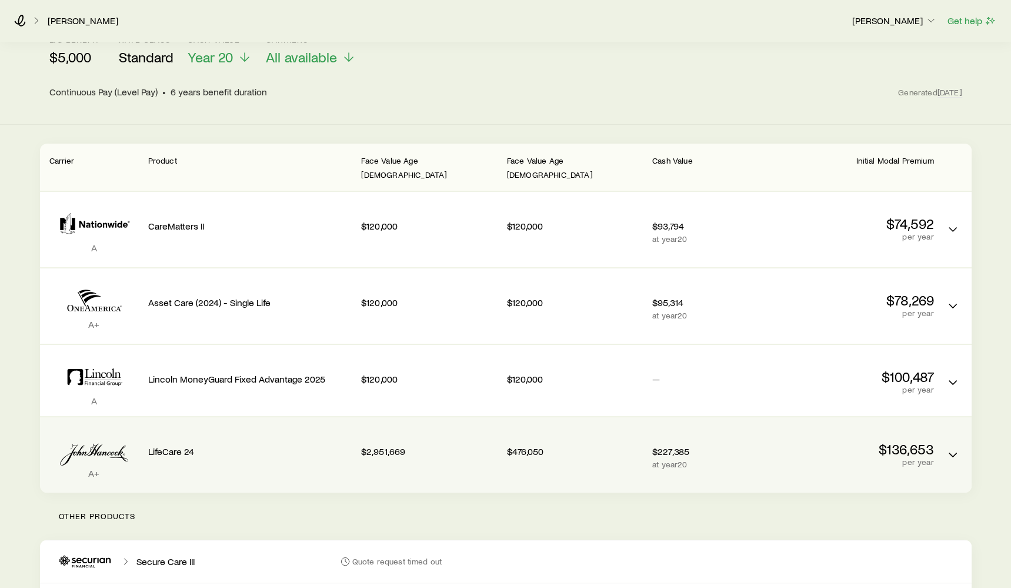
scroll to position [57, 0]
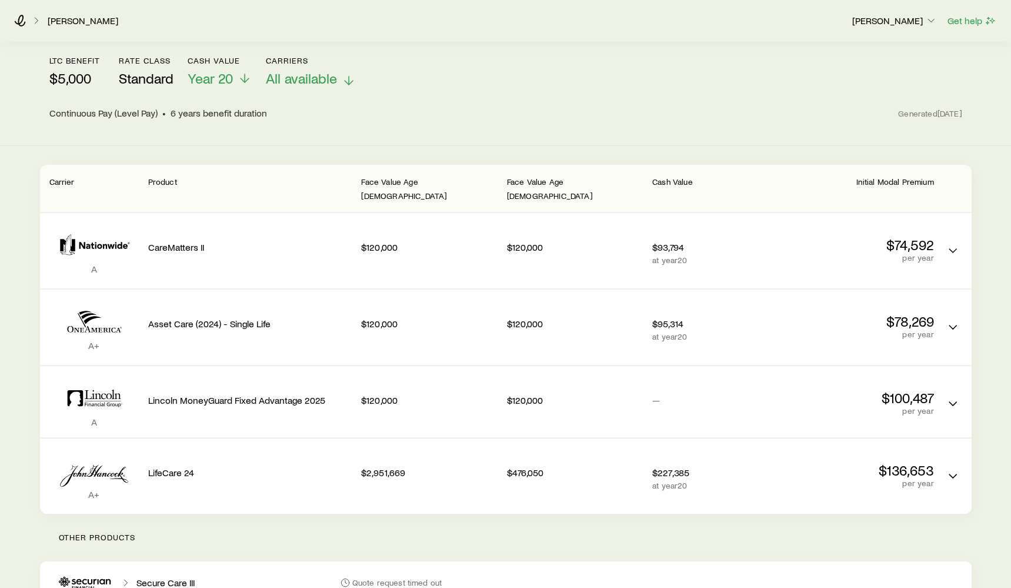
click at [330, 81] on span "All available" at bounding box center [301, 78] width 71 height 16
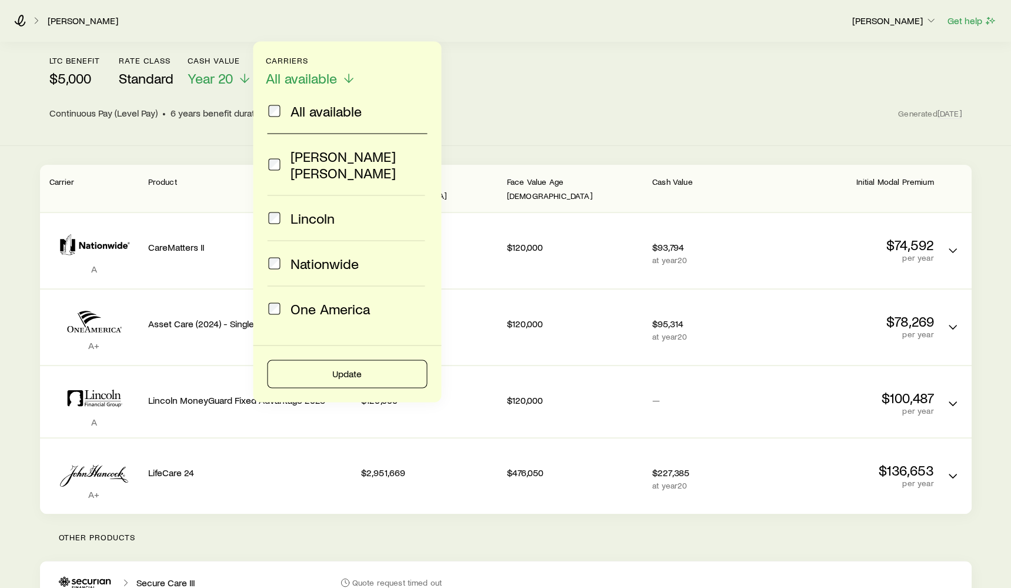
click at [304, 210] on span "Lincoln" at bounding box center [313, 218] width 44 height 16
click at [292, 255] on span "Nationwide" at bounding box center [325, 263] width 68 height 16
click at [293, 301] on span "One America" at bounding box center [330, 309] width 79 height 16
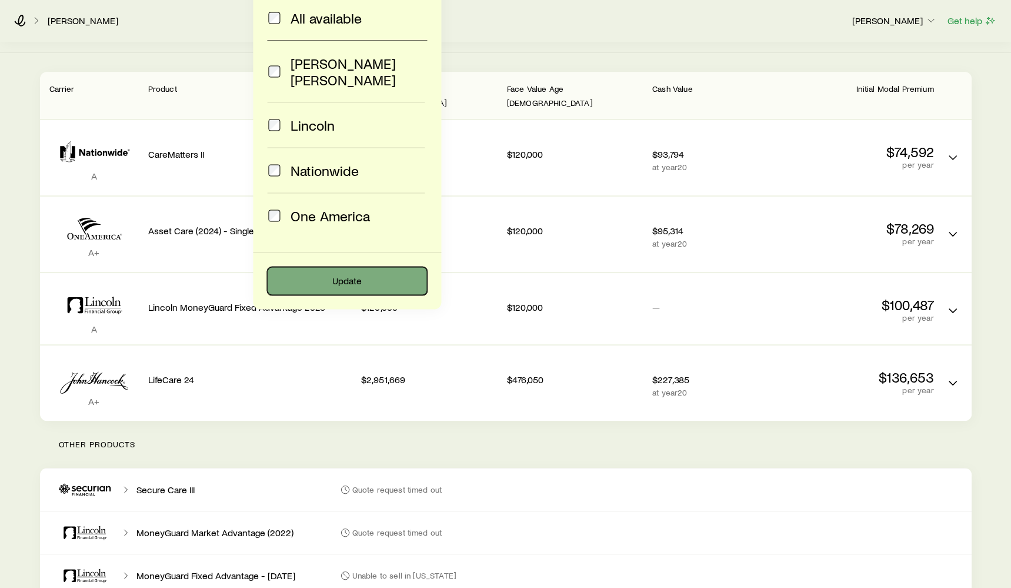
click at [305, 271] on button "Update" at bounding box center [347, 281] width 160 height 28
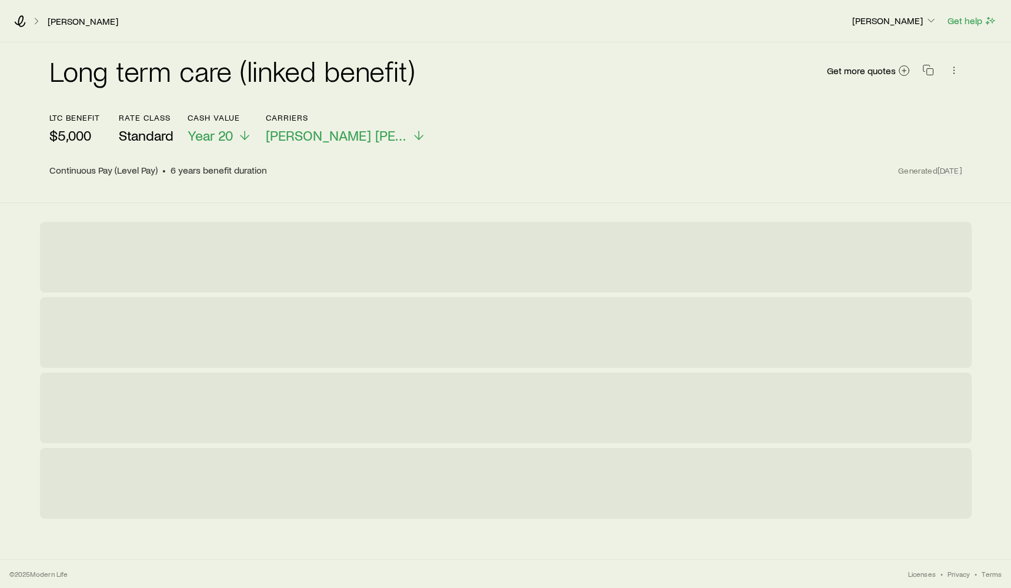
scroll to position [0, 0]
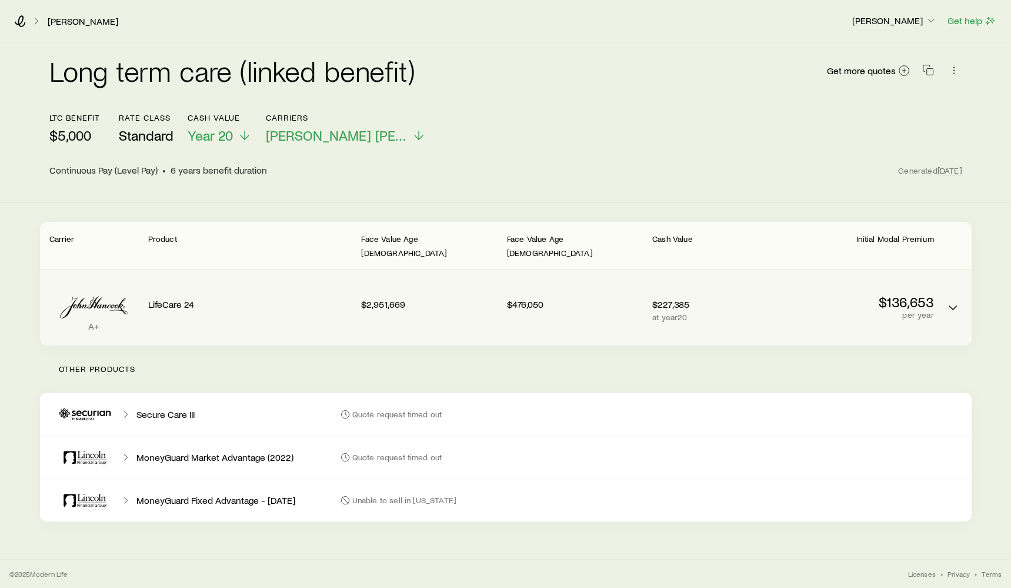
click at [229, 279] on div "LifeCare 24" at bounding box center [250, 301] width 204 height 45
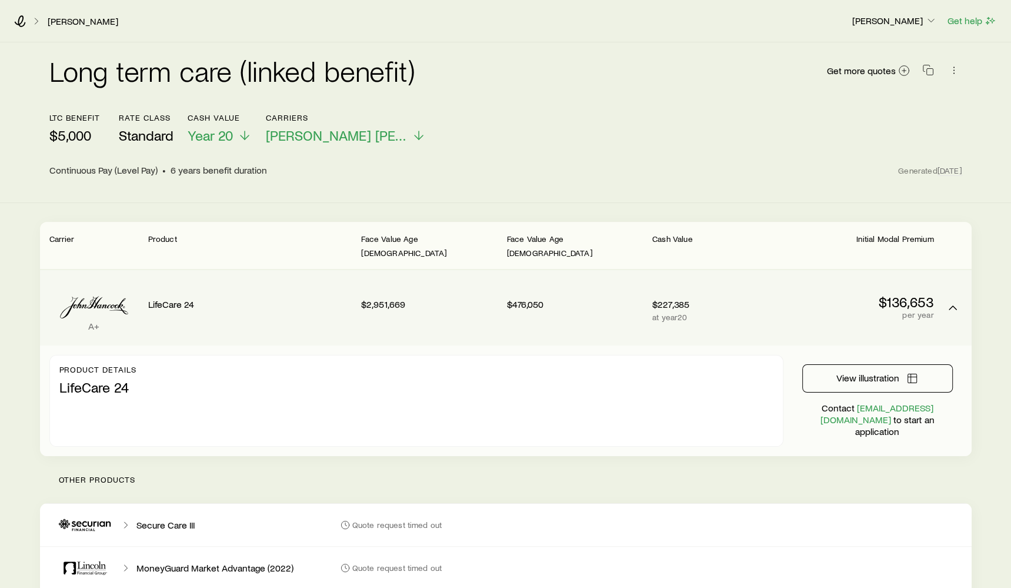
click at [229, 279] on div "LifeCare 24" at bounding box center [250, 301] width 204 height 45
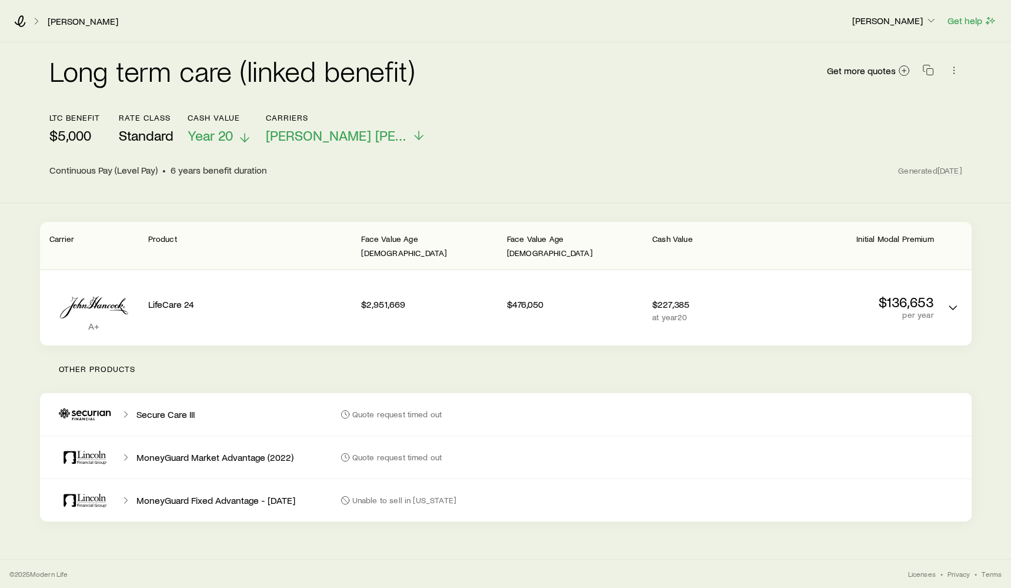
click at [237, 135] on p "Year 20" at bounding box center [220, 135] width 64 height 16
click at [467, 124] on div "ltc benefit $5,000 Rate Class Standard Cash Value Year 20 Carriers [PERSON_NAME…" at bounding box center [505, 128] width 913 height 31
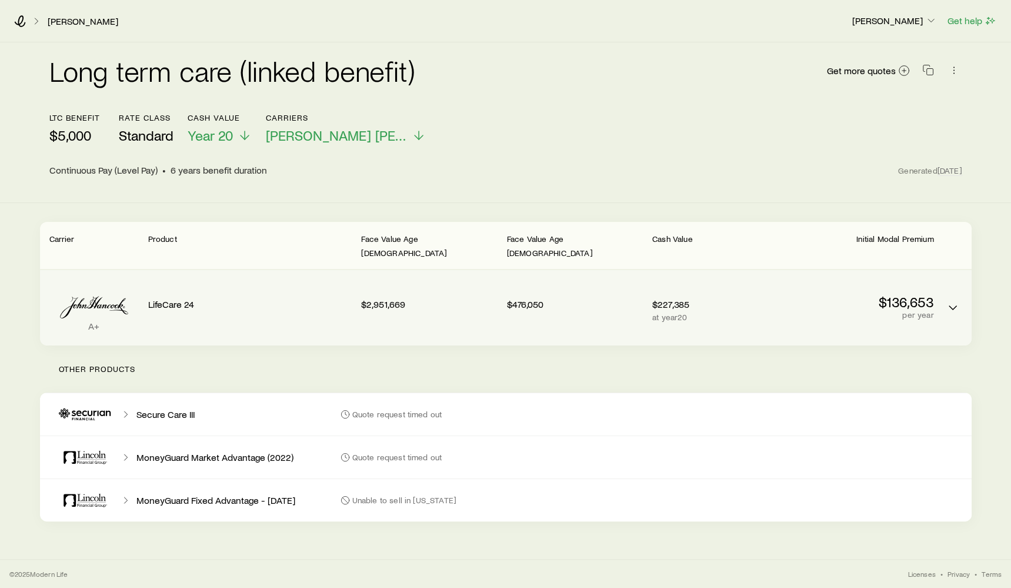
click at [280, 279] on div "LifeCare 24" at bounding box center [250, 301] width 204 height 45
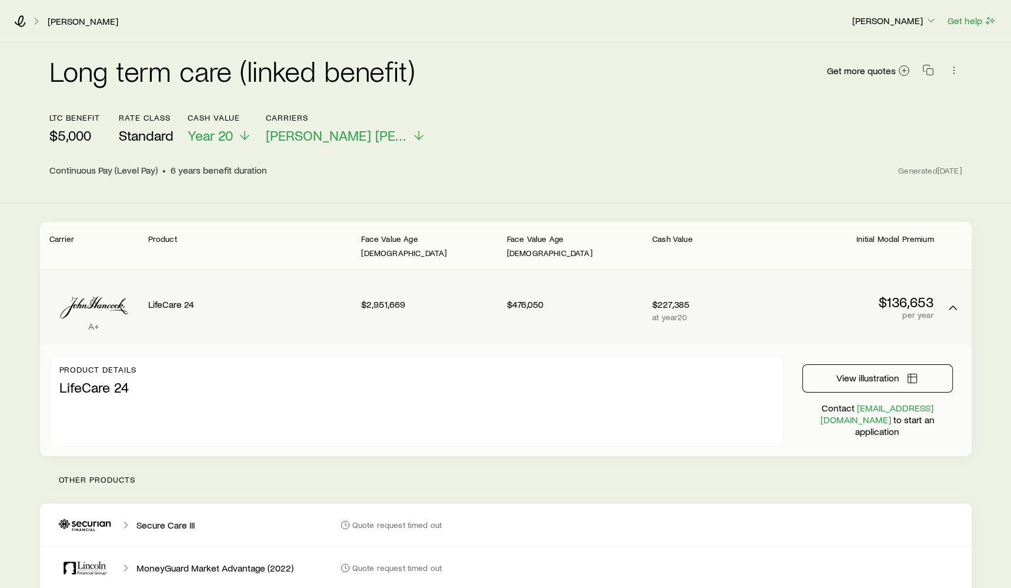
click at [280, 279] on div "LifeCare 24" at bounding box center [250, 301] width 204 height 45
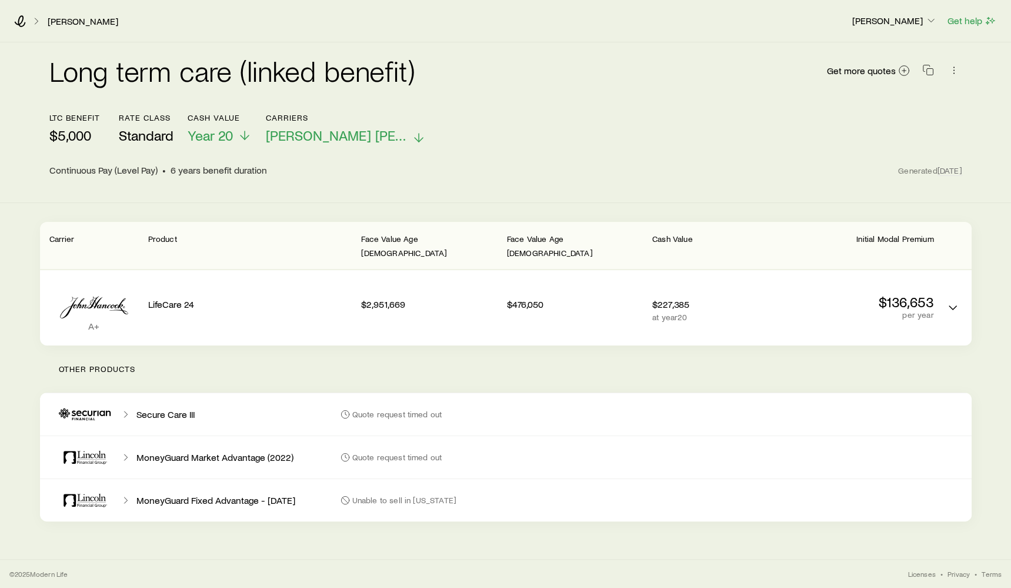
click at [324, 137] on span "[PERSON_NAME] [PERSON_NAME]" at bounding box center [336, 135] width 141 height 16
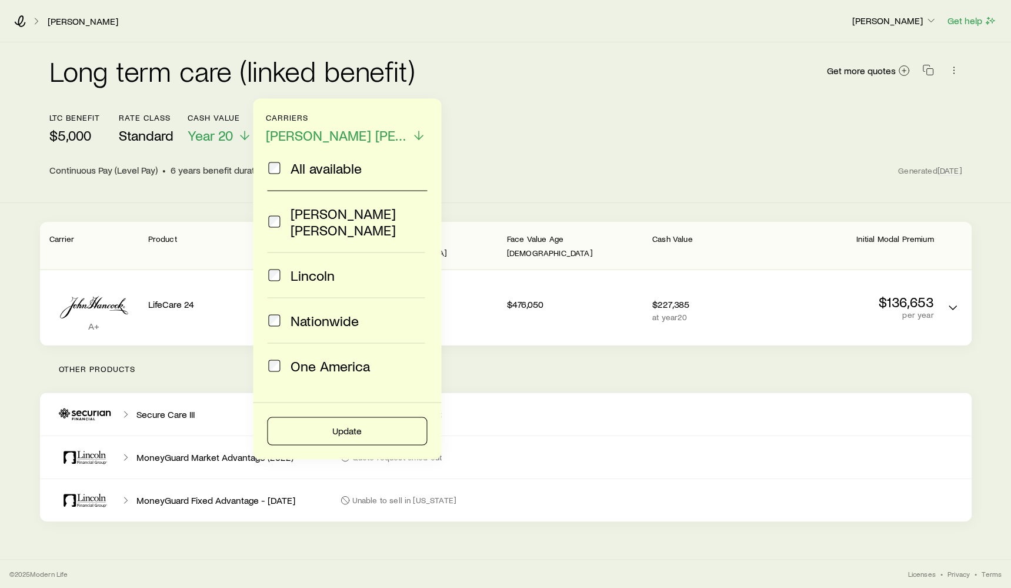
click at [307, 358] on span "One America" at bounding box center [330, 366] width 79 height 16
click at [382, 430] on div "All available [PERSON_NAME] Nationwide One America Update" at bounding box center [347, 279] width 188 height 361
click at [389, 417] on button "Update" at bounding box center [347, 431] width 160 height 28
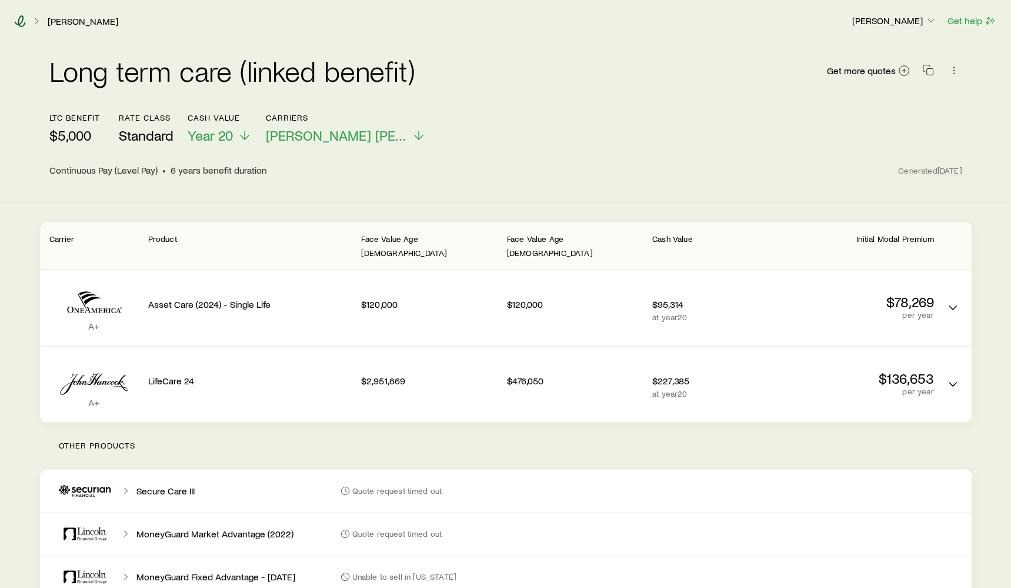
click at [25, 22] on icon at bounding box center [20, 21] width 11 height 12
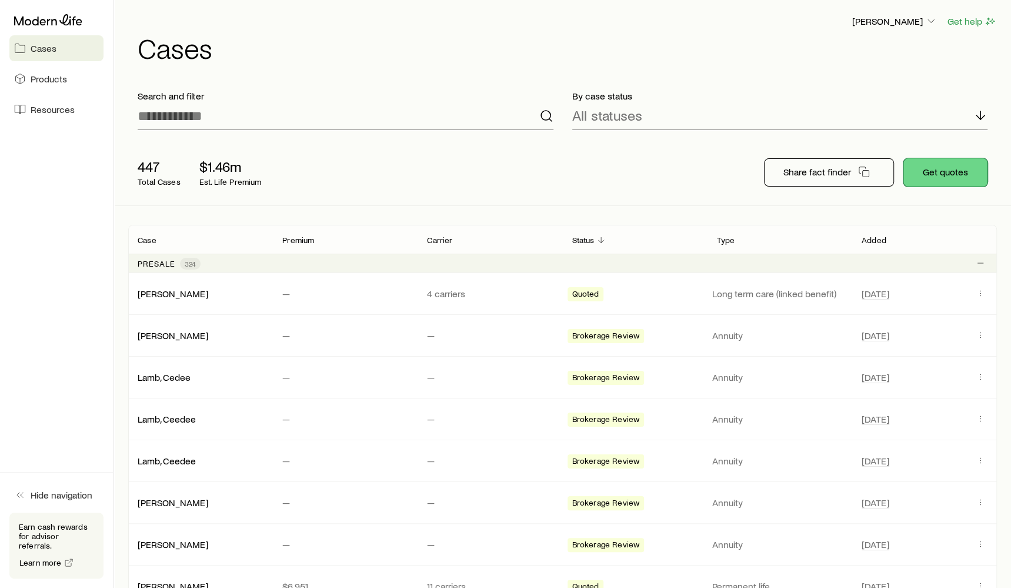
click at [962, 172] on button "Get quotes" at bounding box center [946, 172] width 84 height 28
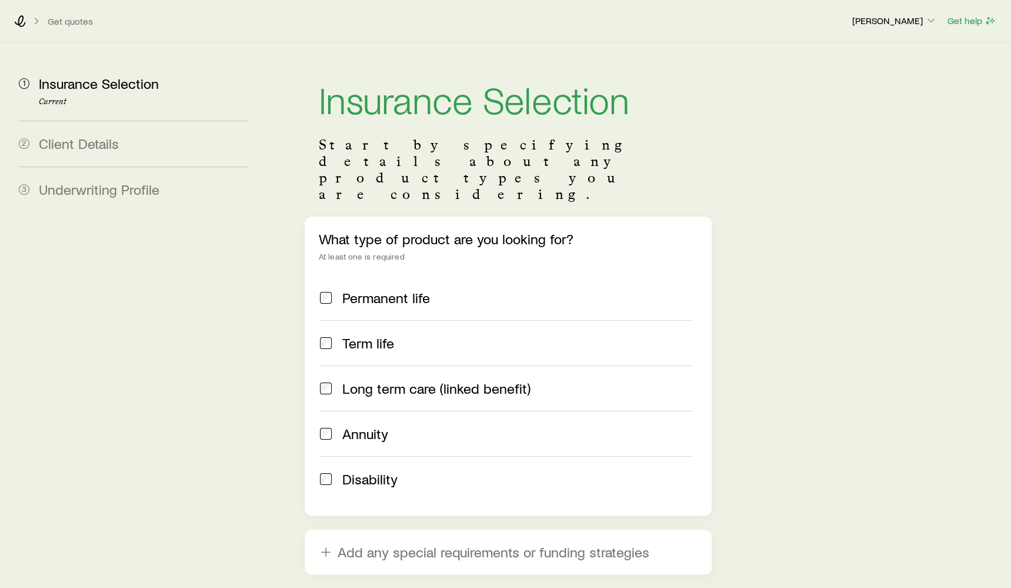
click at [435, 380] on span "Long term care (linked benefit)" at bounding box center [436, 388] width 188 height 16
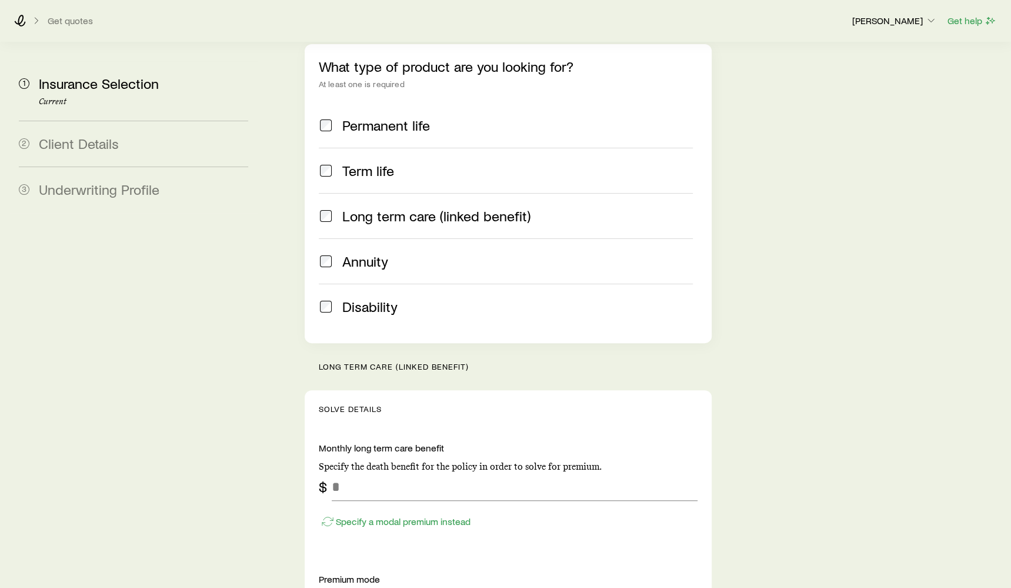
scroll to position [279, 0]
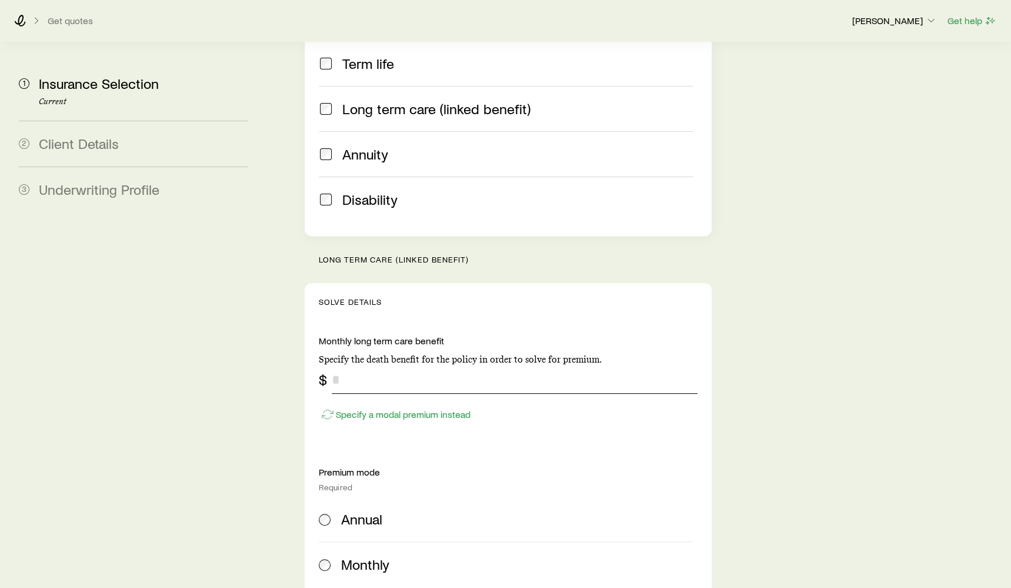
click at [385, 365] on input "tel" at bounding box center [515, 379] width 366 height 28
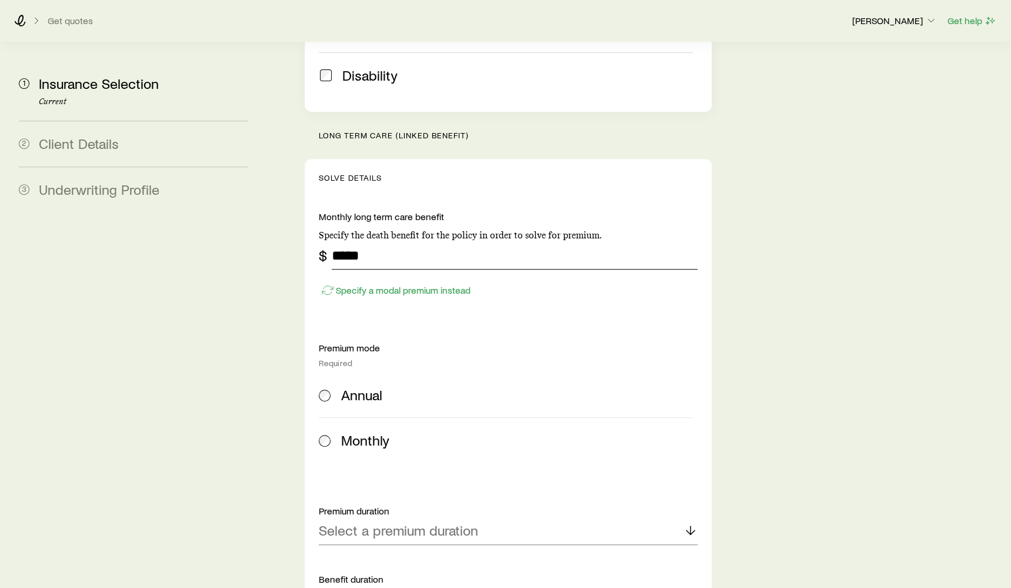
type input "*****"
click at [389, 387] on div "Annual" at bounding box center [517, 395] width 352 height 16
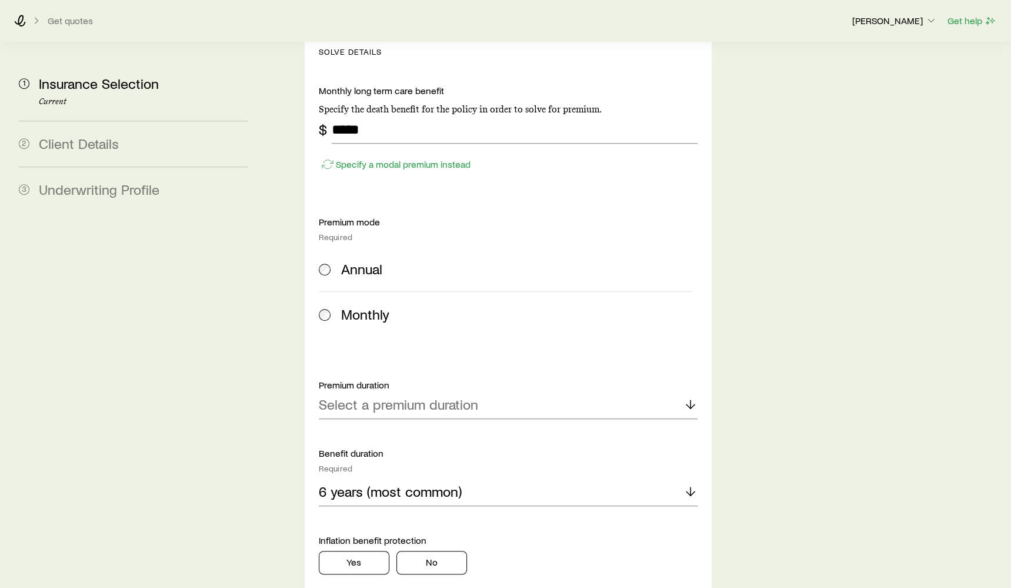
scroll to position [554, 0]
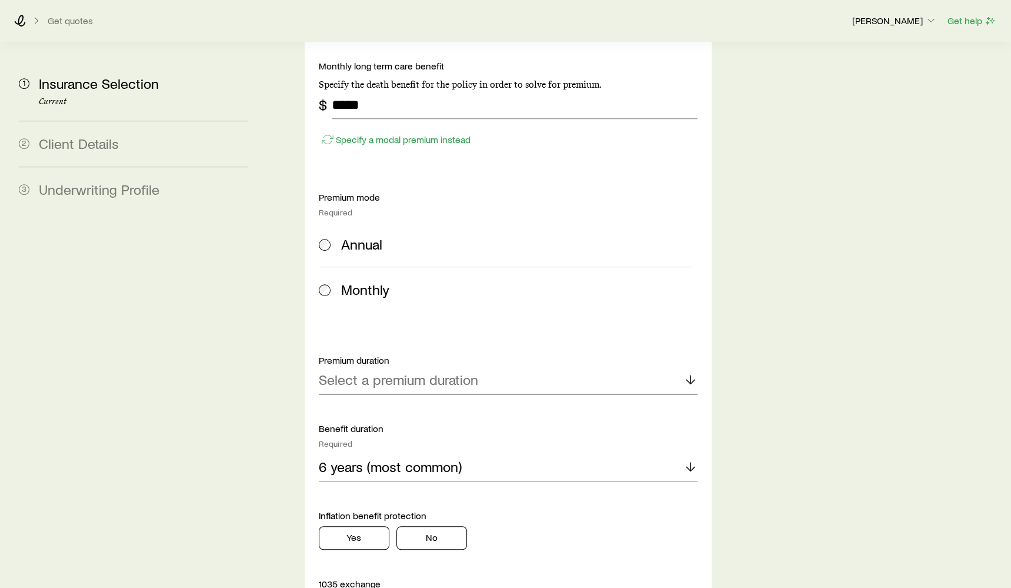
click at [471, 371] on p "Select a premium duration" at bounding box center [398, 379] width 159 height 16
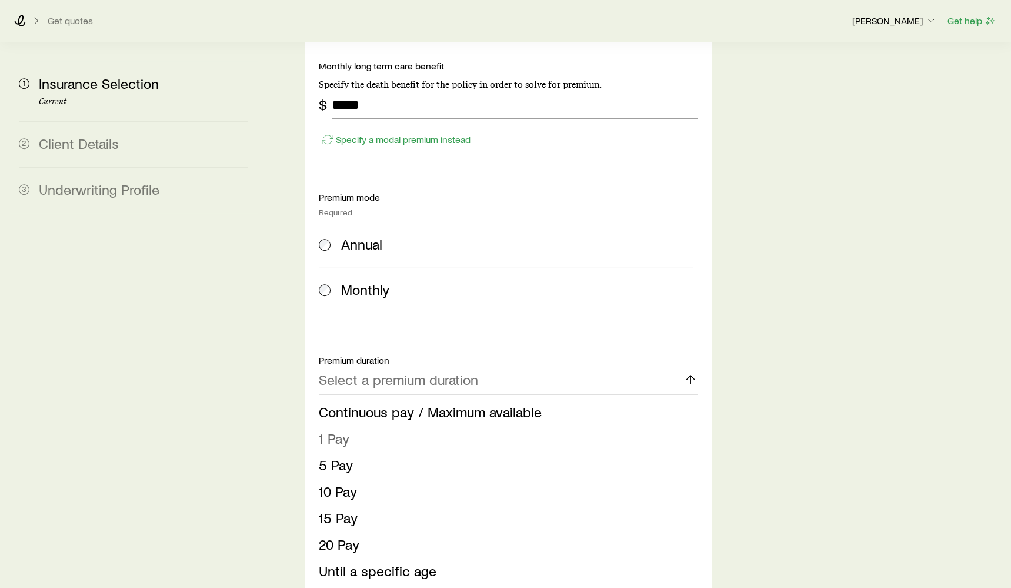
click at [480, 425] on li "1 Pay" at bounding box center [505, 438] width 372 height 26
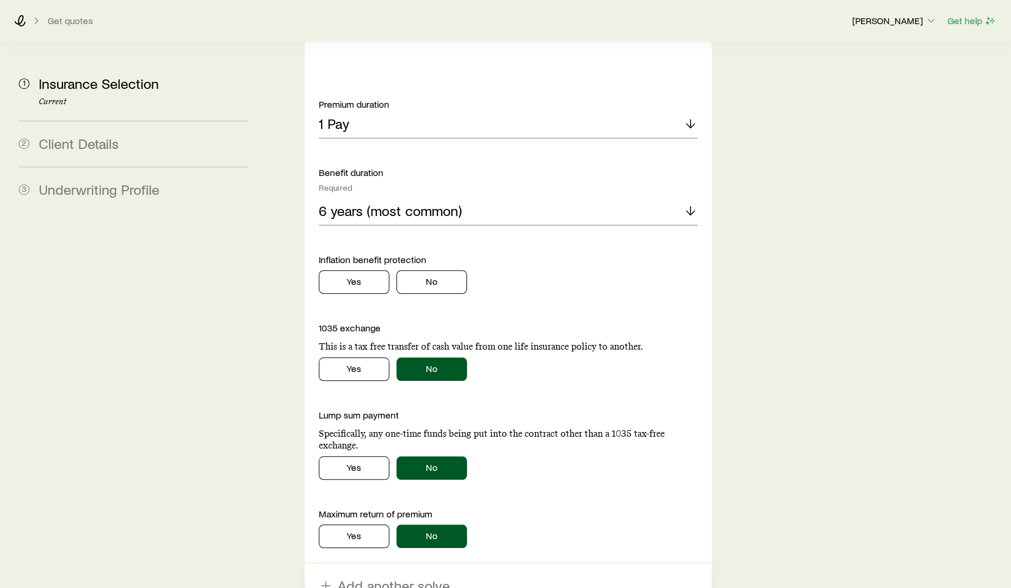
scroll to position [821, 0]
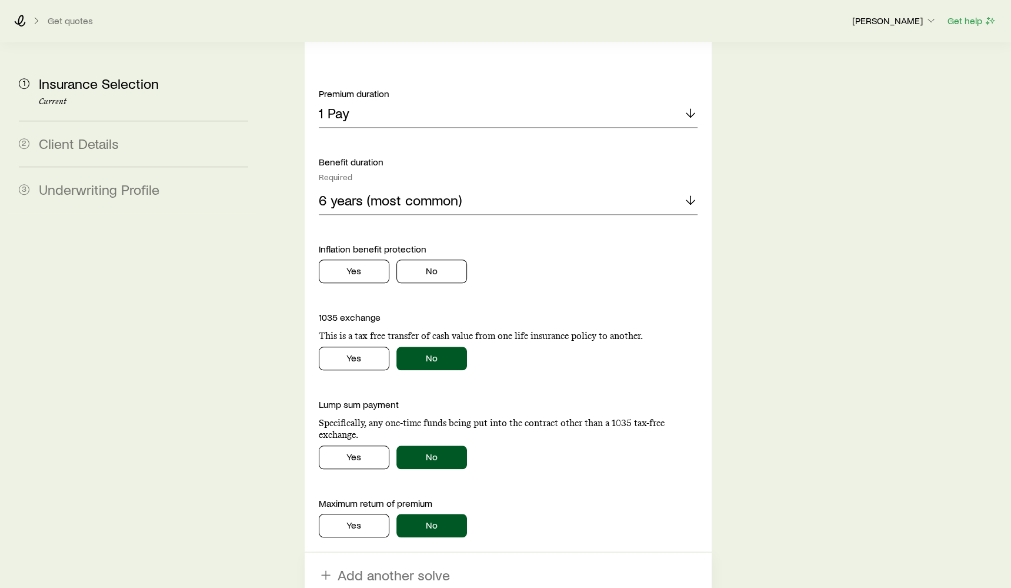
click at [432, 249] on div "Monthly long term care benefit Specify the death benefit for the policy in orde…" at bounding box center [508, 165] width 379 height 744
click at [445, 259] on button "No" at bounding box center [432, 271] width 71 height 24
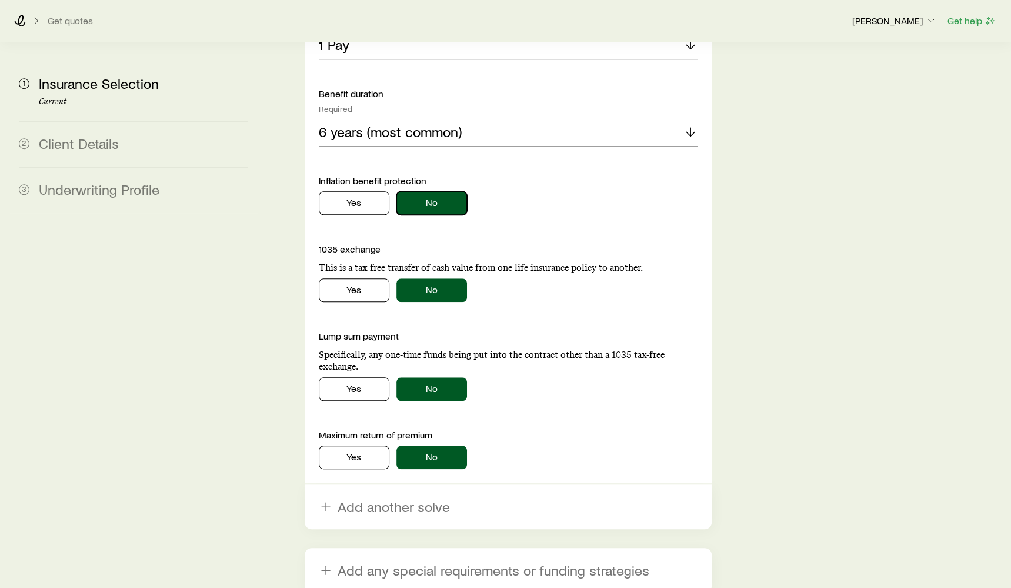
scroll to position [973, 0]
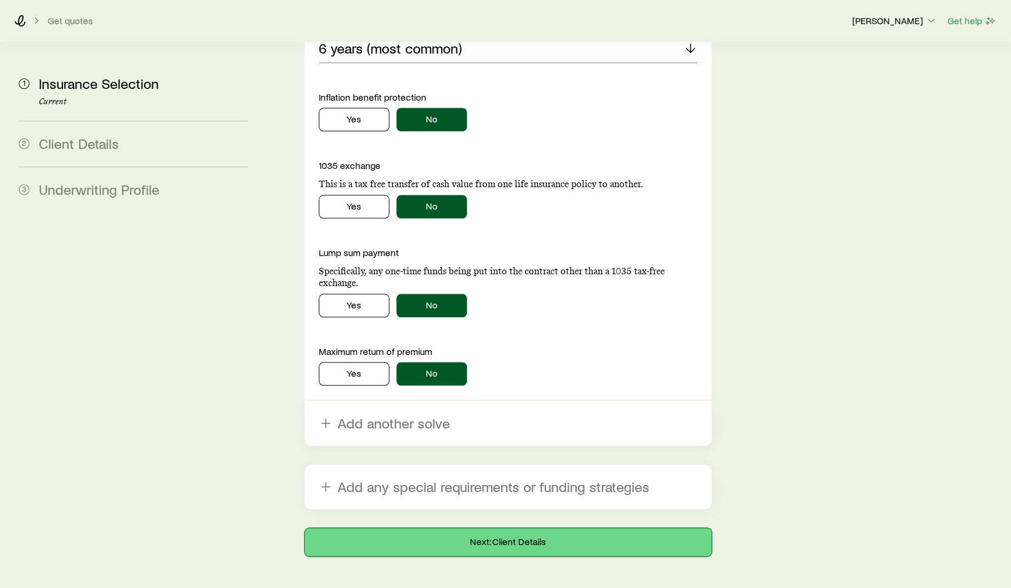
click at [568, 528] on button "Next: Client Details" at bounding box center [508, 542] width 407 height 28
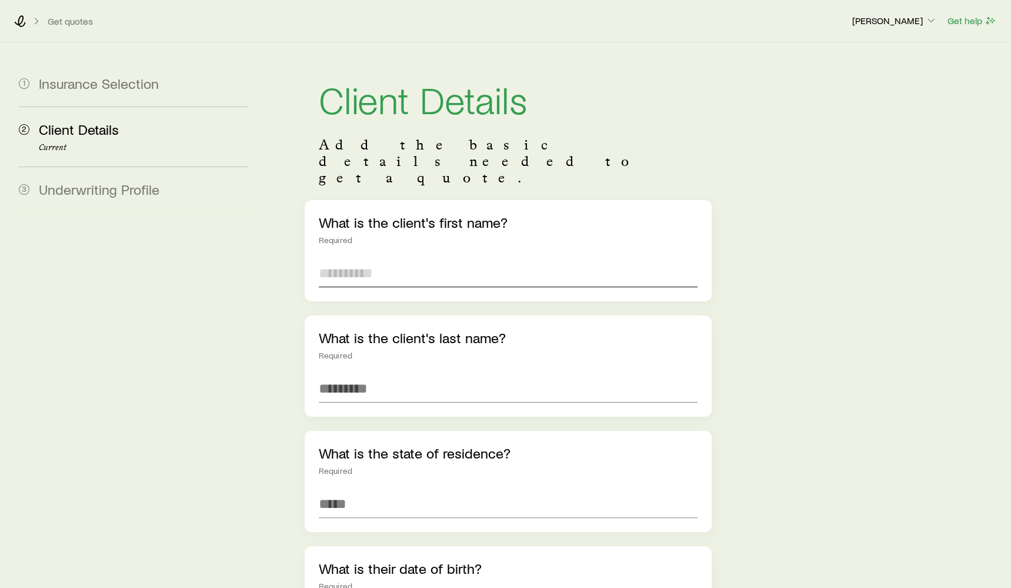
click at [434, 259] on input "text" at bounding box center [508, 273] width 379 height 28
type input "*****"
click at [415, 490] on input at bounding box center [508, 504] width 379 height 28
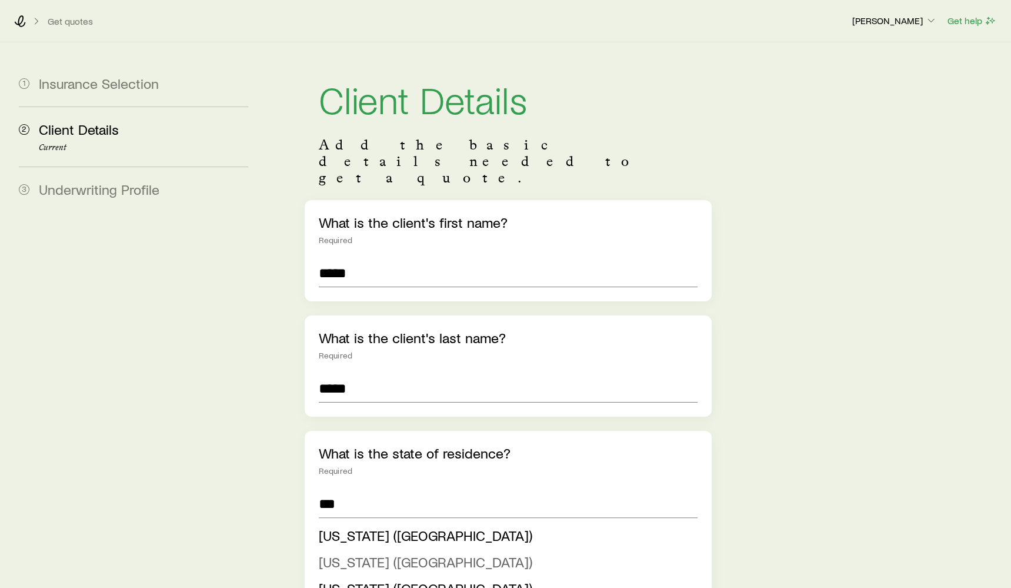
click at [401, 549] on li "[US_STATE] ([GEOGRAPHIC_DATA])" at bounding box center [505, 562] width 372 height 26
type input "**********"
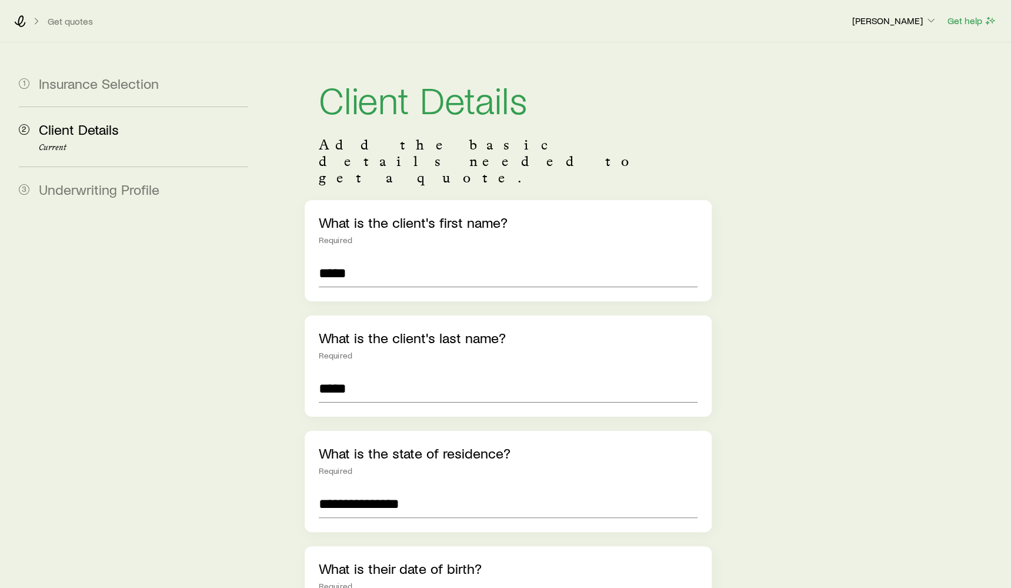
scroll to position [107, 0]
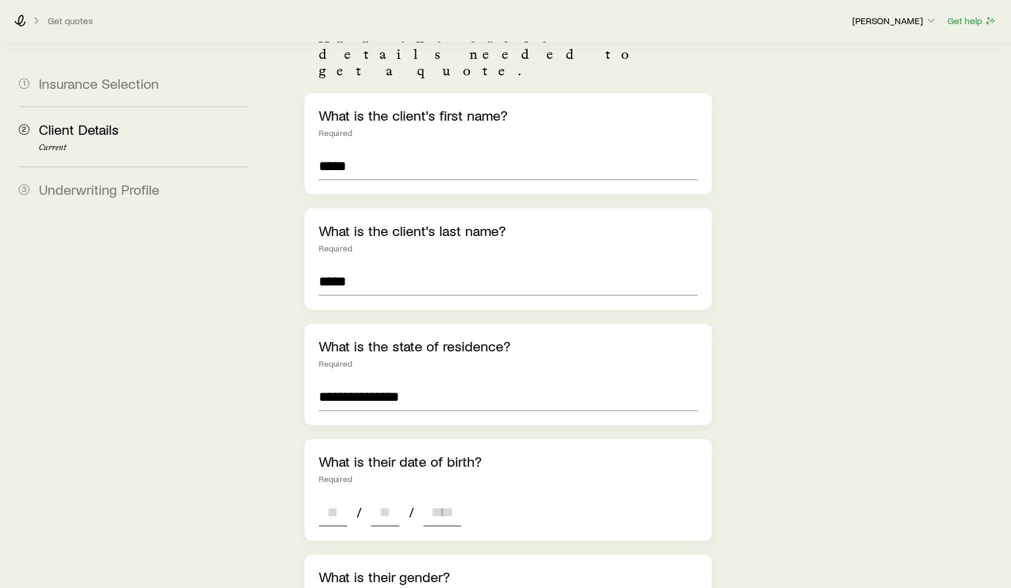
click at [334, 498] on input at bounding box center [333, 512] width 28 height 28
type input "**"
type input "****"
type input "*"
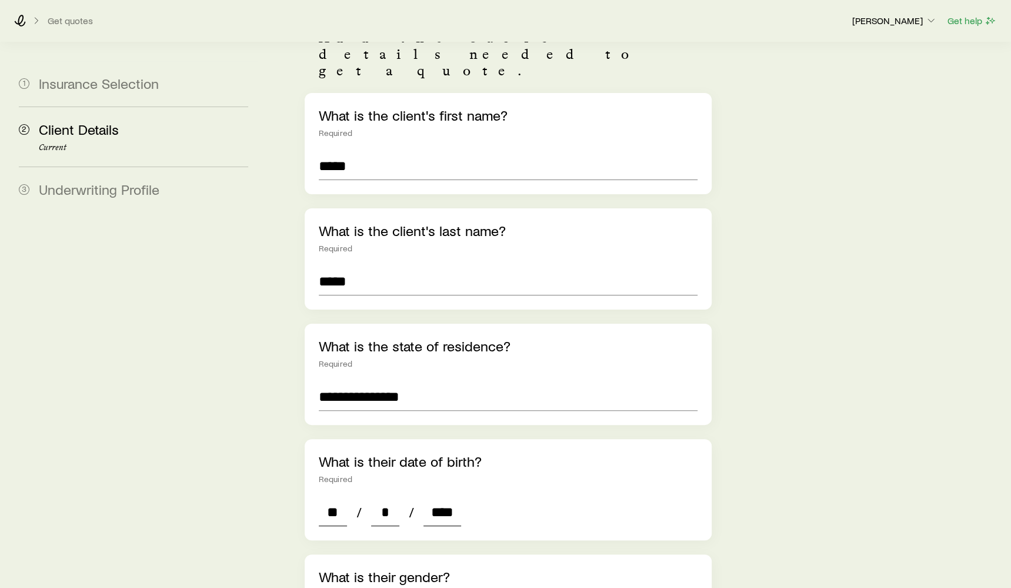
scroll to position [321, 0]
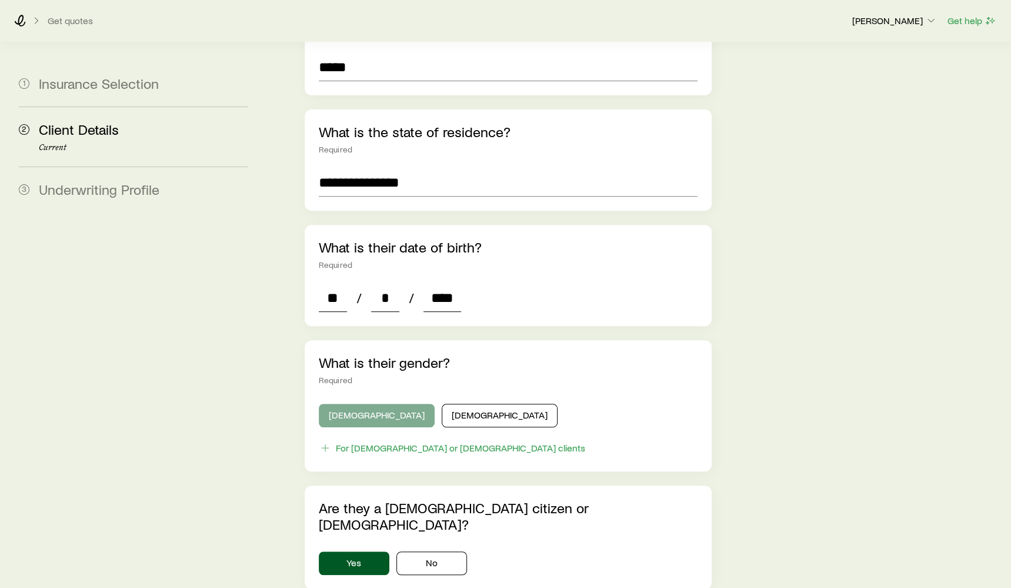
type input "****"
click at [366, 404] on button "[DEMOGRAPHIC_DATA]" at bounding box center [377, 416] width 116 height 24
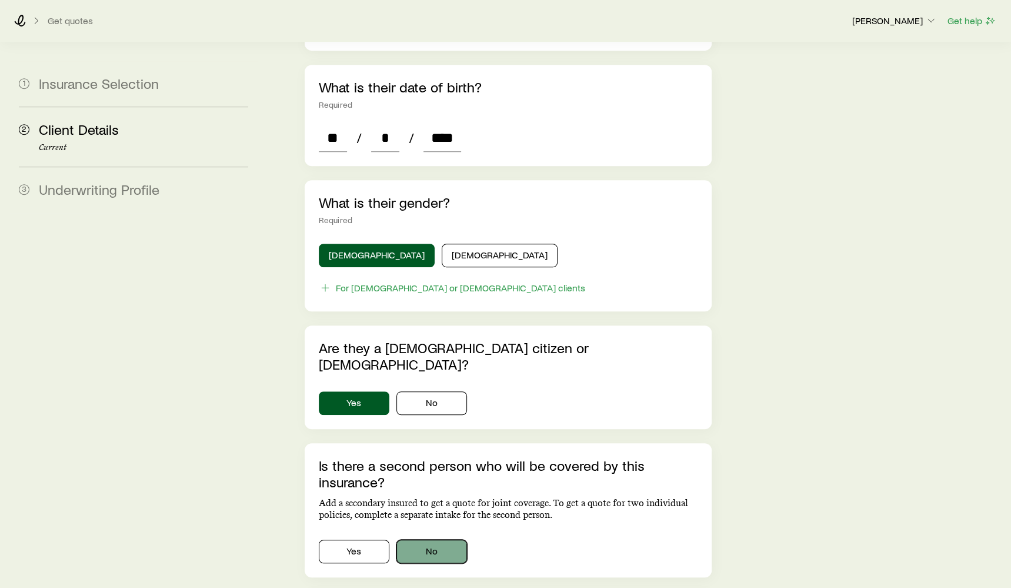
click at [451, 540] on button "No" at bounding box center [432, 552] width 71 height 24
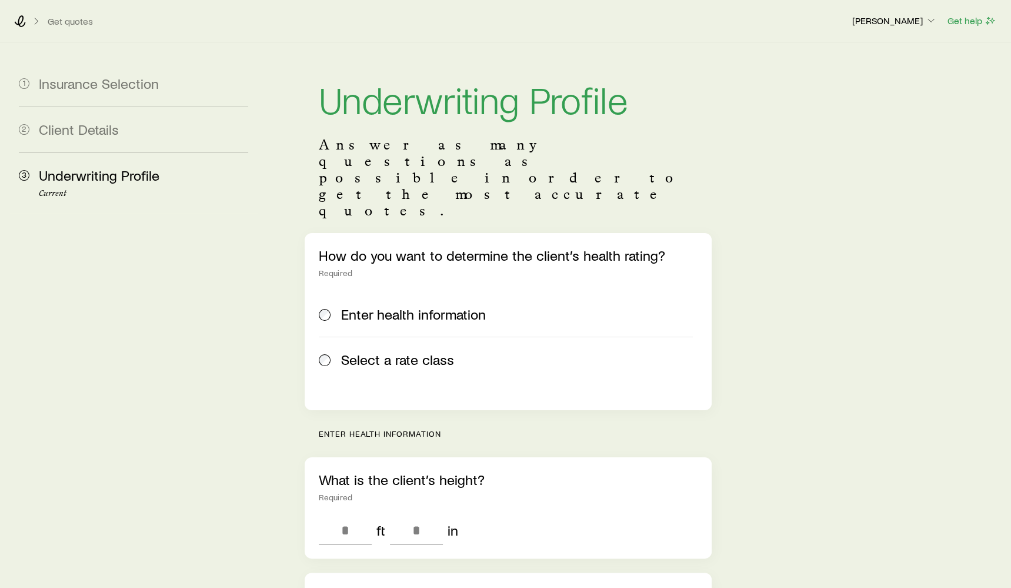
click at [442, 351] on span "Select a rate class" at bounding box center [397, 359] width 113 height 16
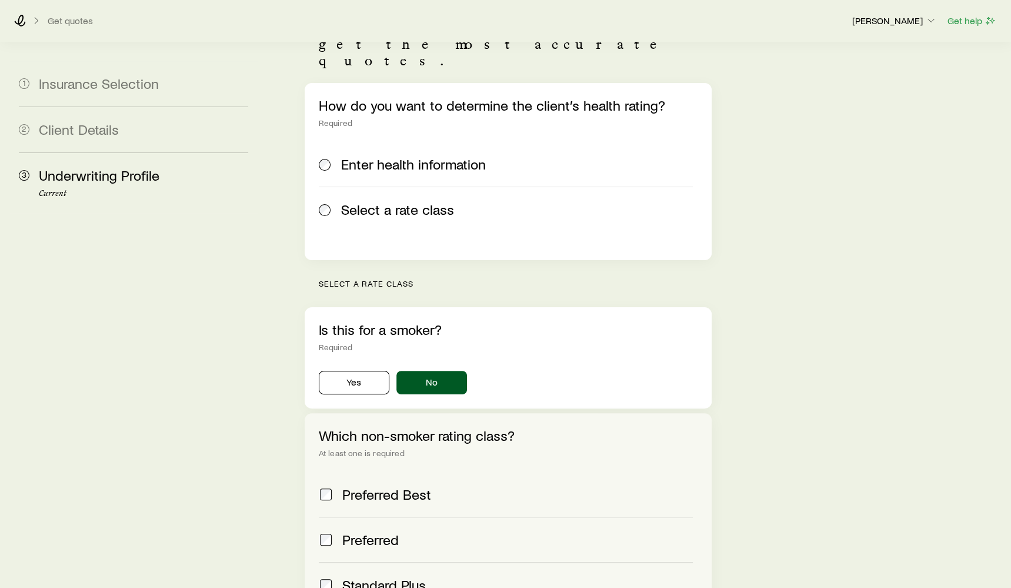
scroll to position [239, 0]
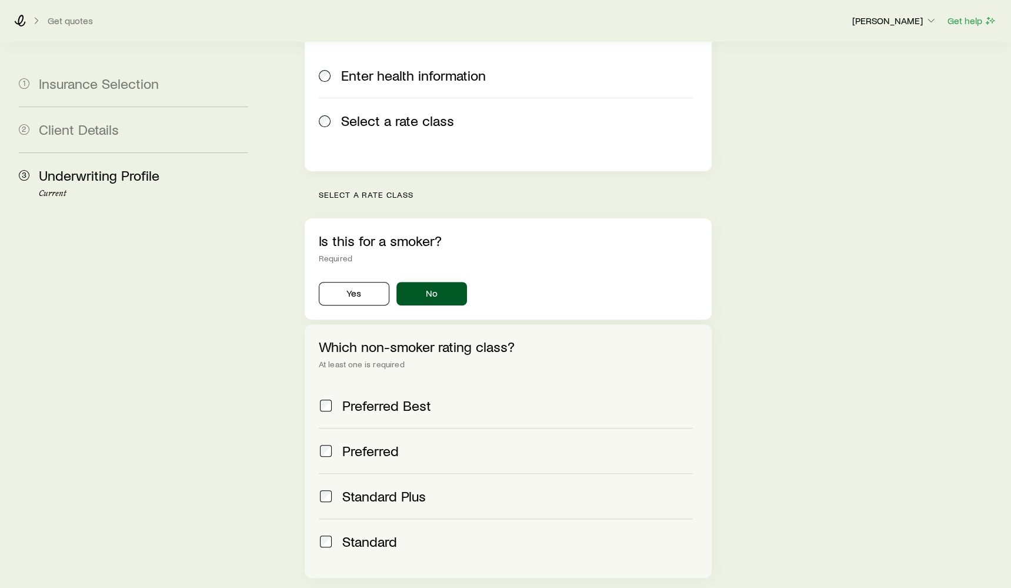
click at [367, 533] on span "Standard" at bounding box center [369, 541] width 55 height 16
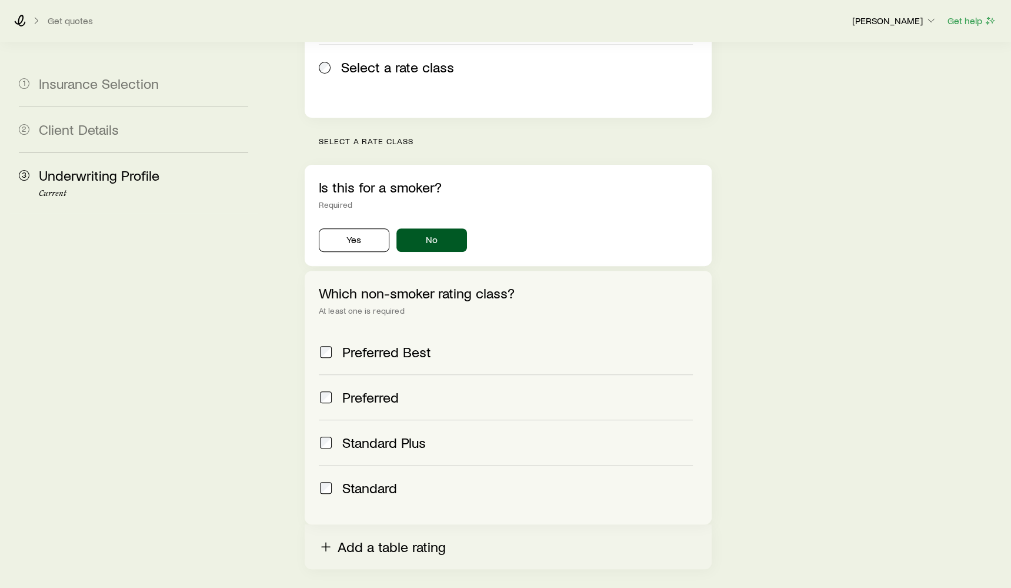
scroll to position [312, 0]
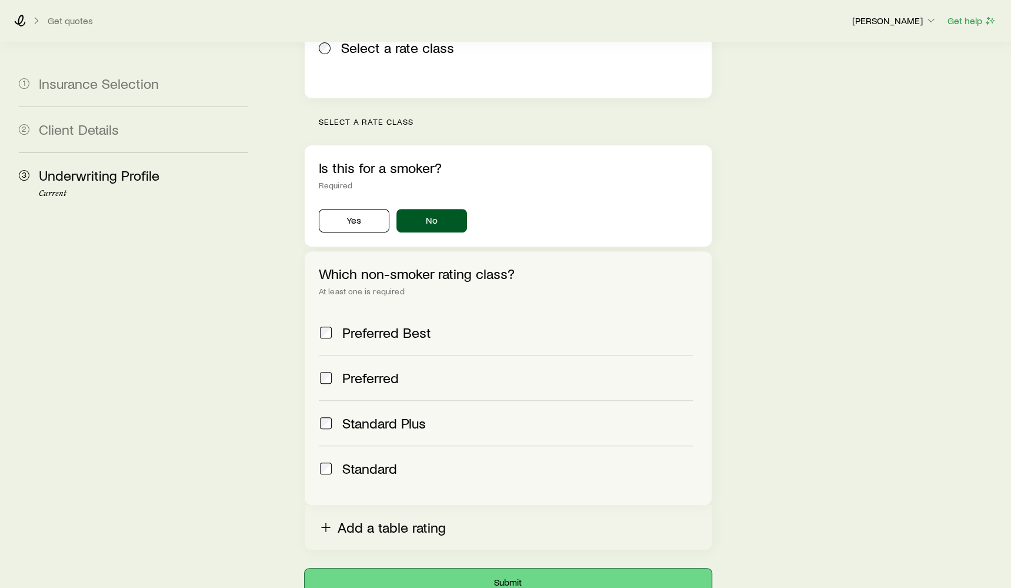
click at [484, 568] on button "Submit" at bounding box center [508, 582] width 407 height 28
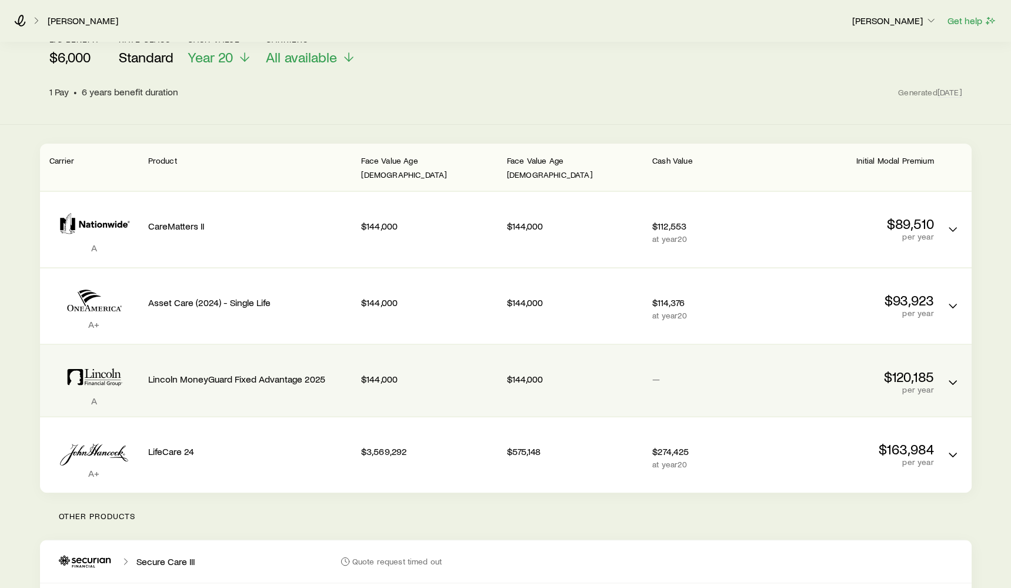
scroll to position [106, 0]
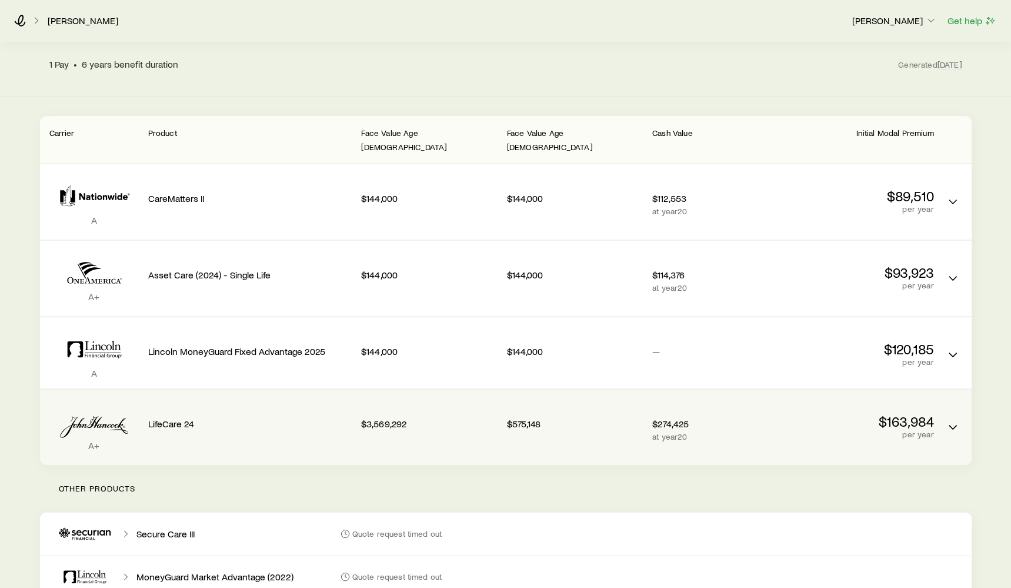
click at [558, 428] on div "$575,148" at bounding box center [575, 421] width 136 height 45
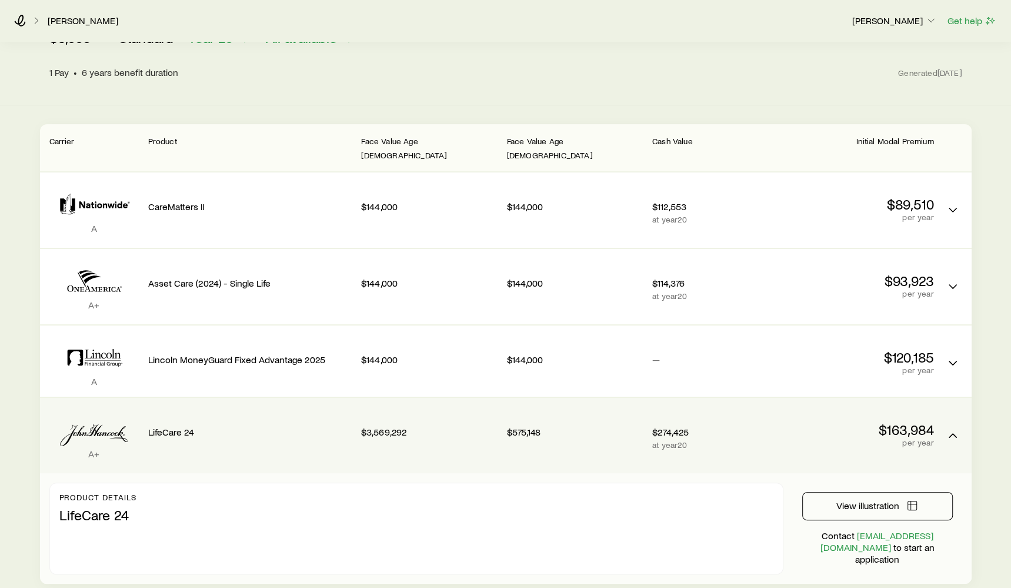
scroll to position [92, 0]
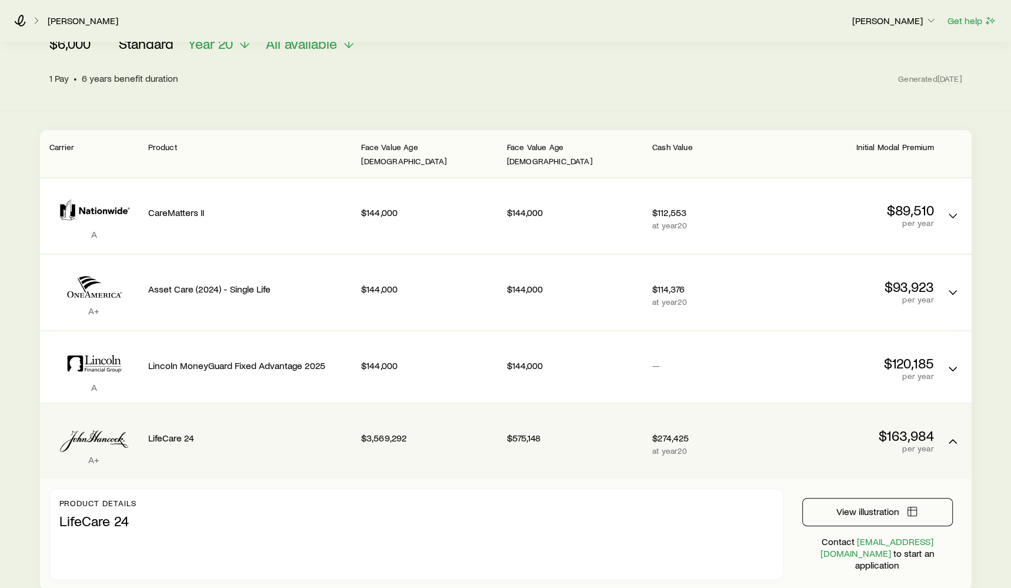
click at [823, 488] on div "View illustration Contact [EMAIL_ADDRESS][DOMAIN_NAME] to start an application" at bounding box center [877, 534] width 169 height 92
click at [832, 498] on button "View illustration" at bounding box center [878, 512] width 151 height 28
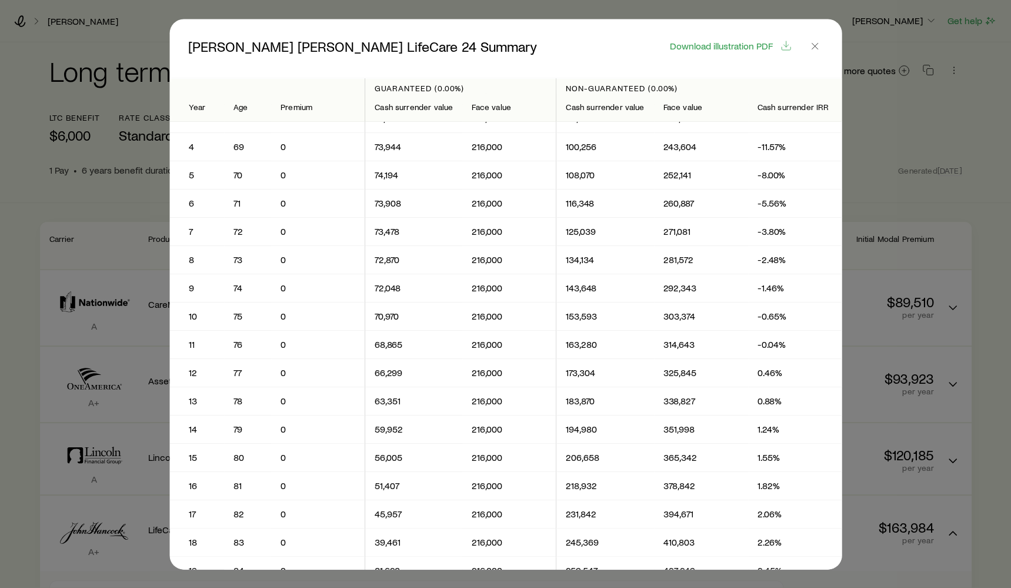
scroll to position [0, 0]
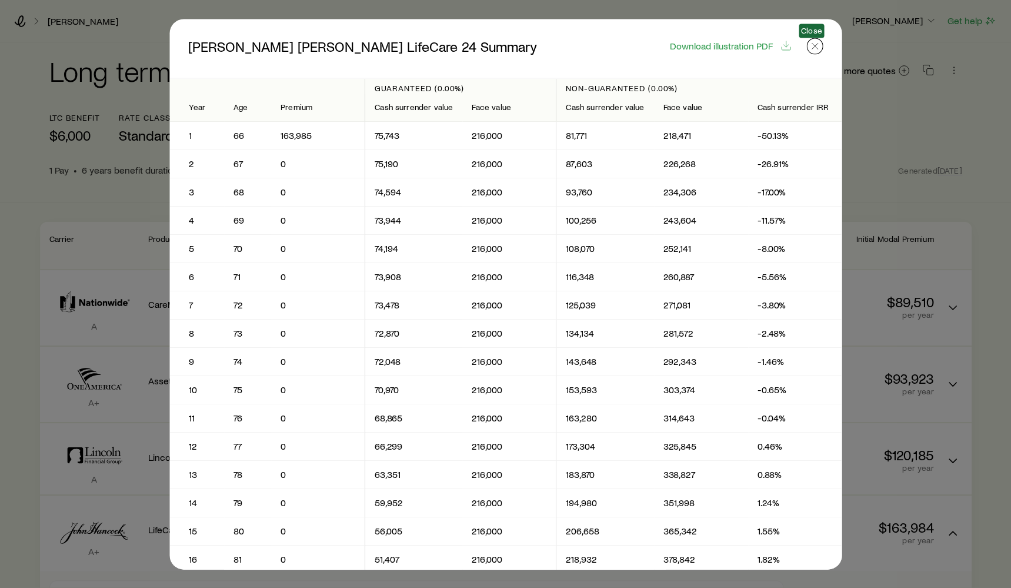
click at [814, 50] on icon "button" at bounding box center [815, 46] width 12 height 12
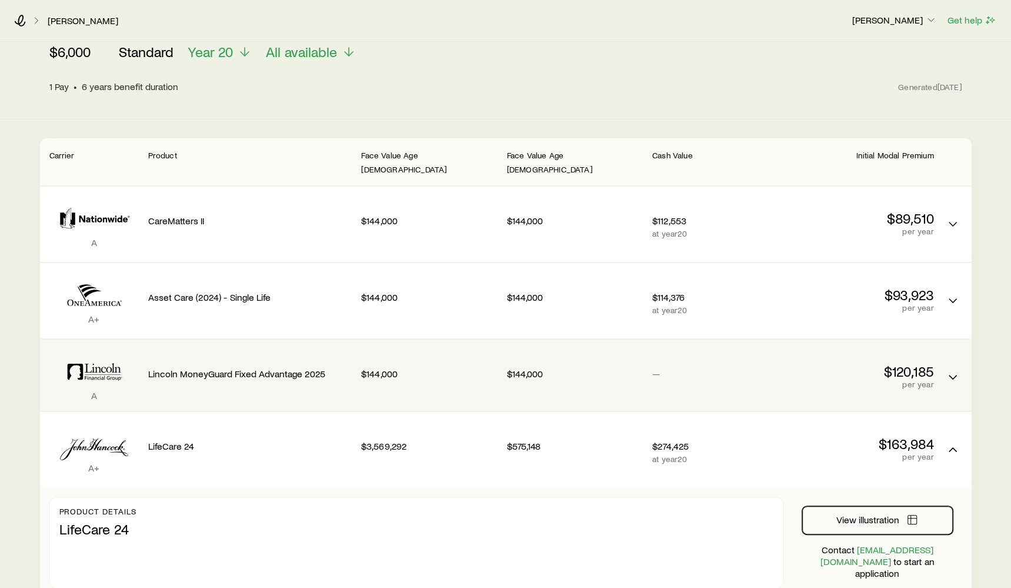
scroll to position [115, 0]
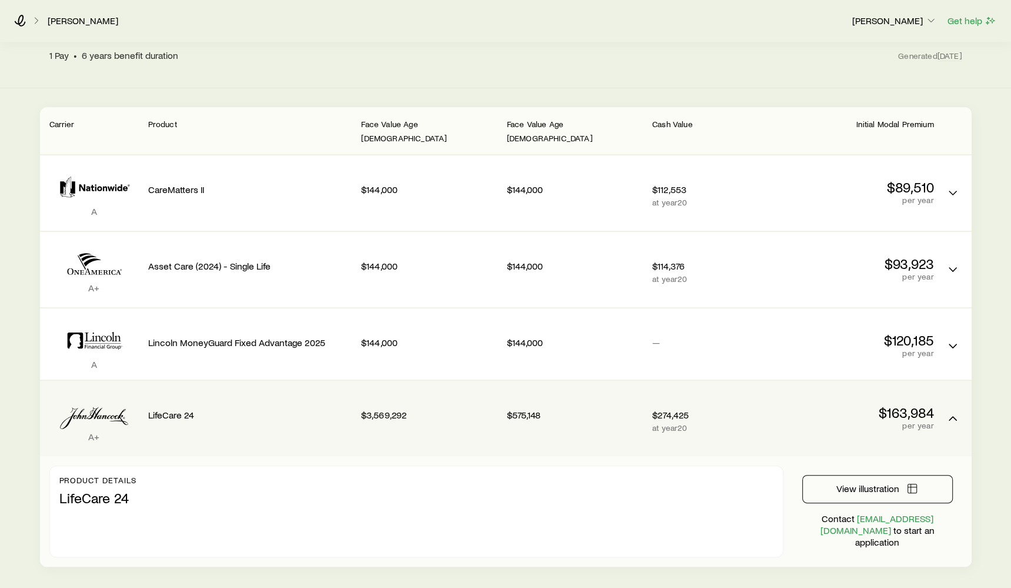
click at [824, 421] on p "per year" at bounding box center [866, 425] width 136 height 9
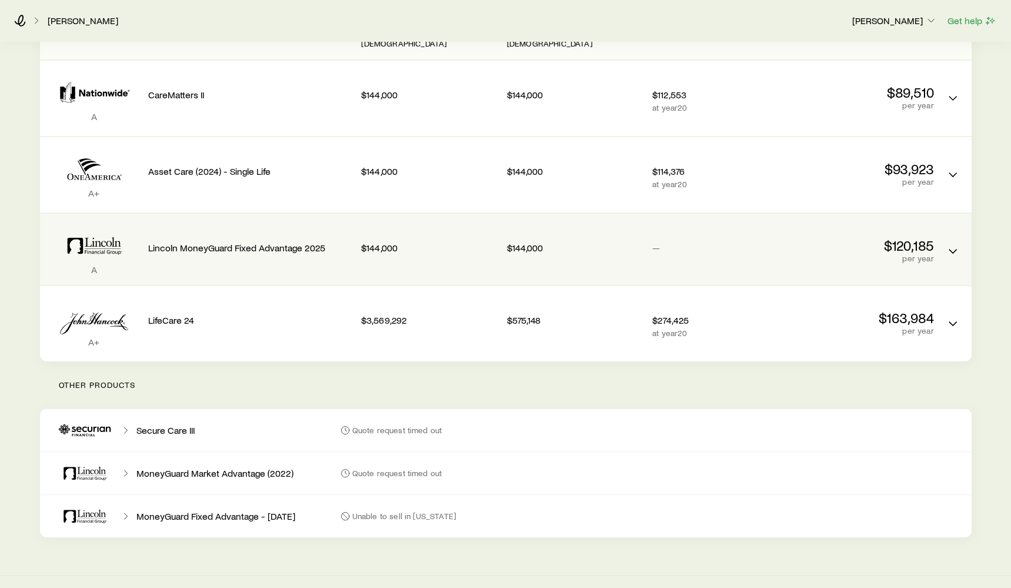
scroll to position [0, 0]
